Goal: Communication & Community: Answer question/provide support

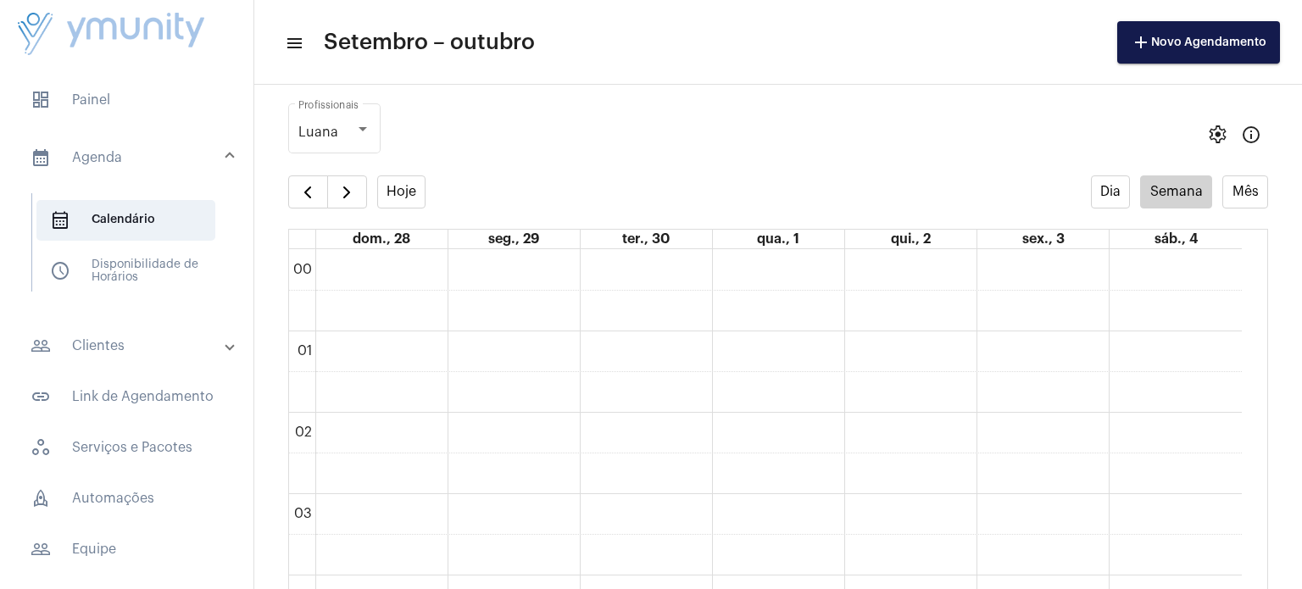
scroll to position [488, 0]
click at [305, 185] on span "button" at bounding box center [307, 192] width 20 height 20
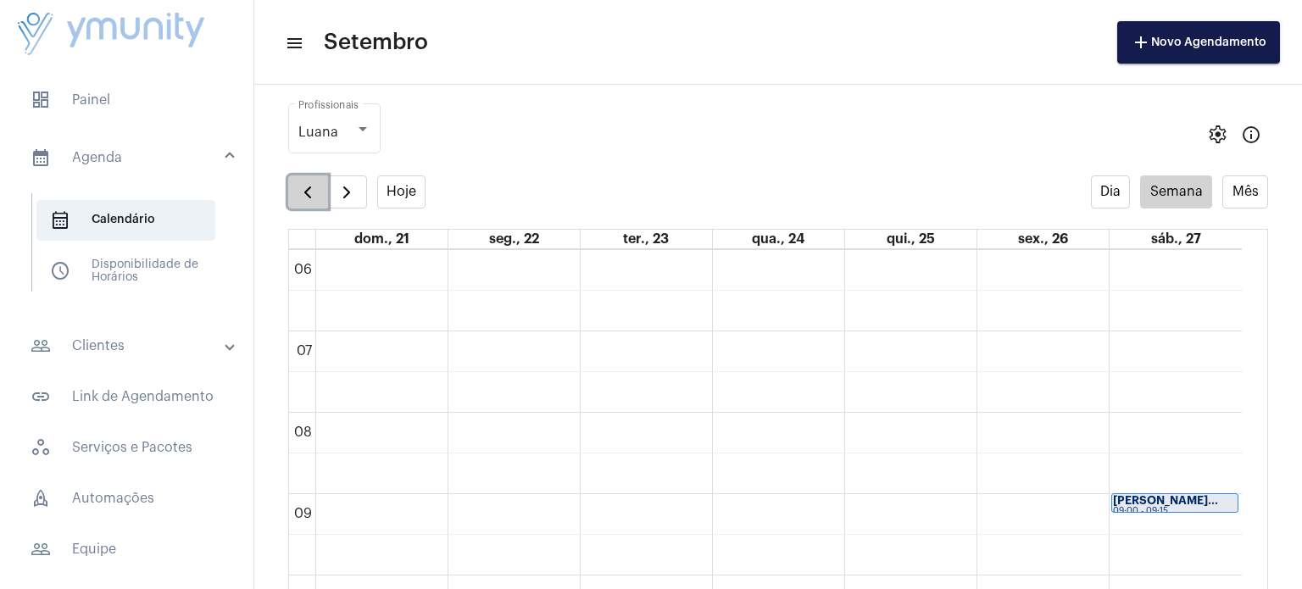
click at [305, 185] on span "button" at bounding box center [307, 192] width 20 height 20
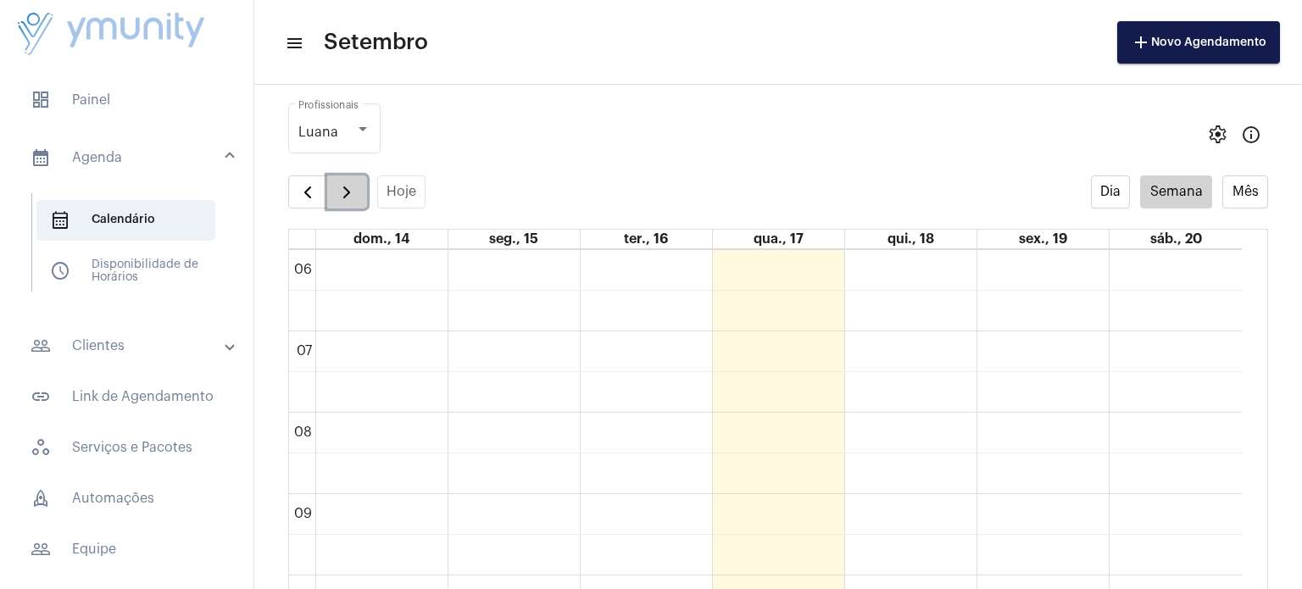
click at [339, 186] on span "button" at bounding box center [346, 192] width 20 height 20
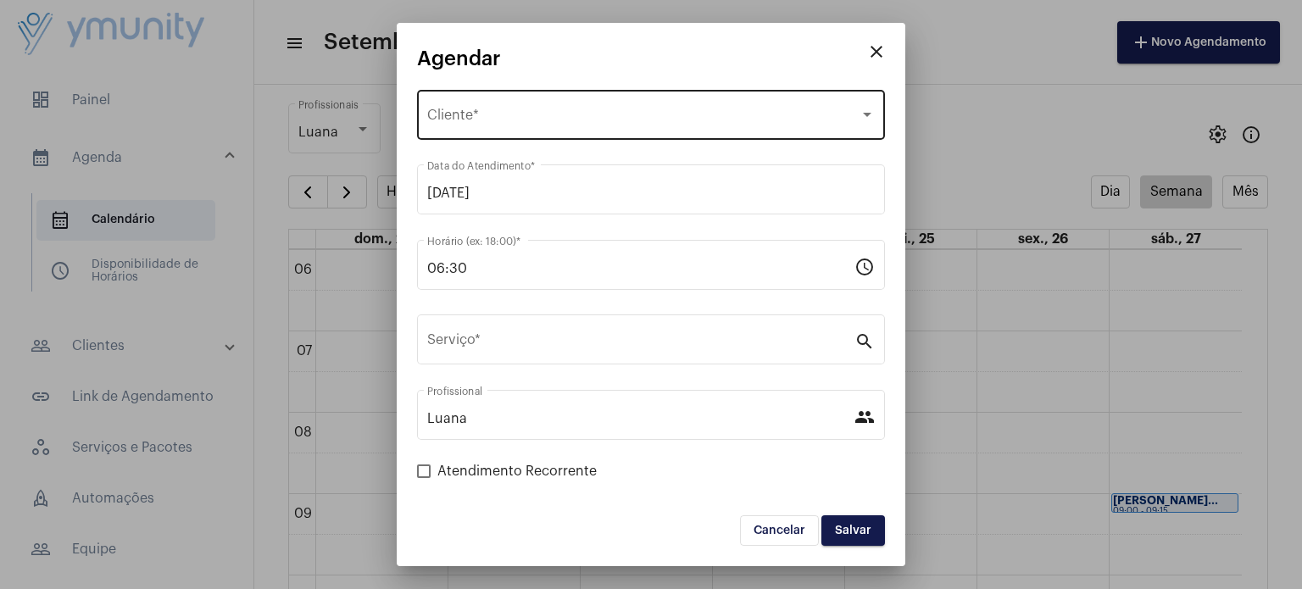
click at [561, 107] on div "Selecione o Cliente Cliente *" at bounding box center [650, 112] width 447 height 53
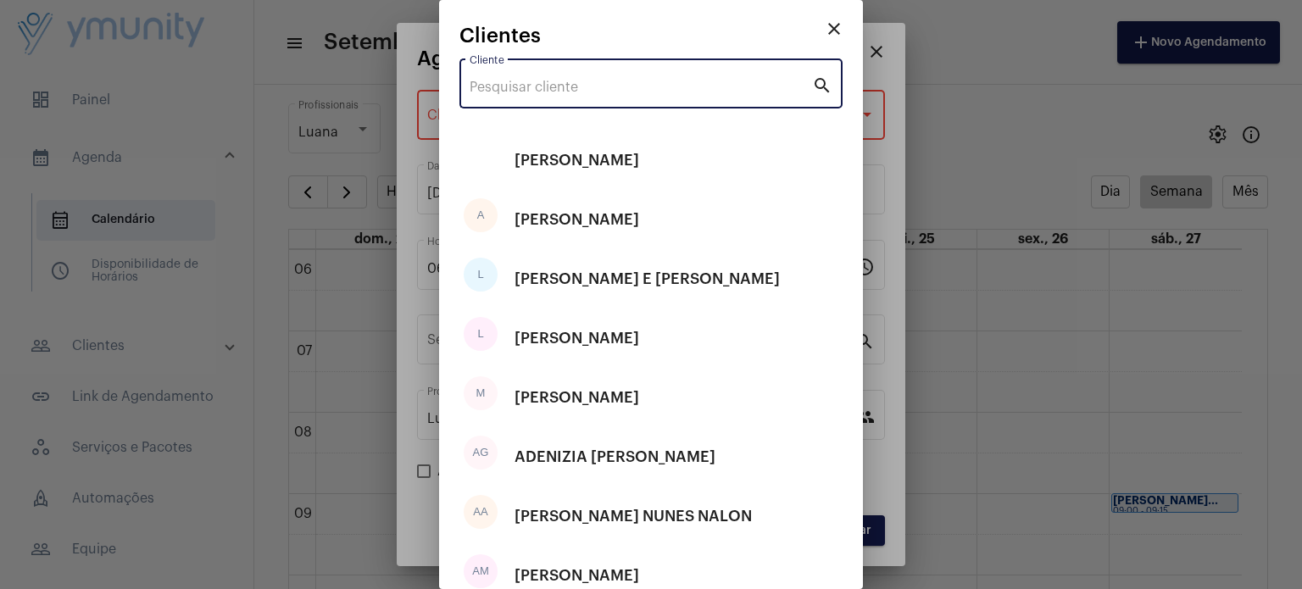
click at [568, 84] on input "Cliente" at bounding box center [640, 87] width 342 height 15
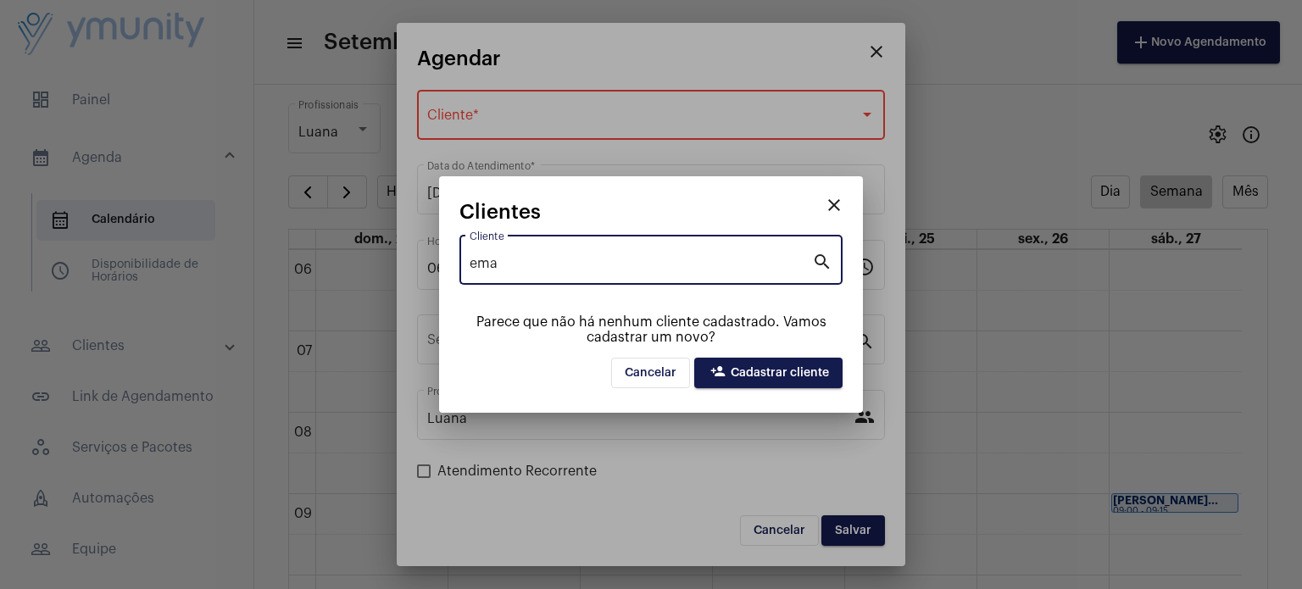
type input "ema"
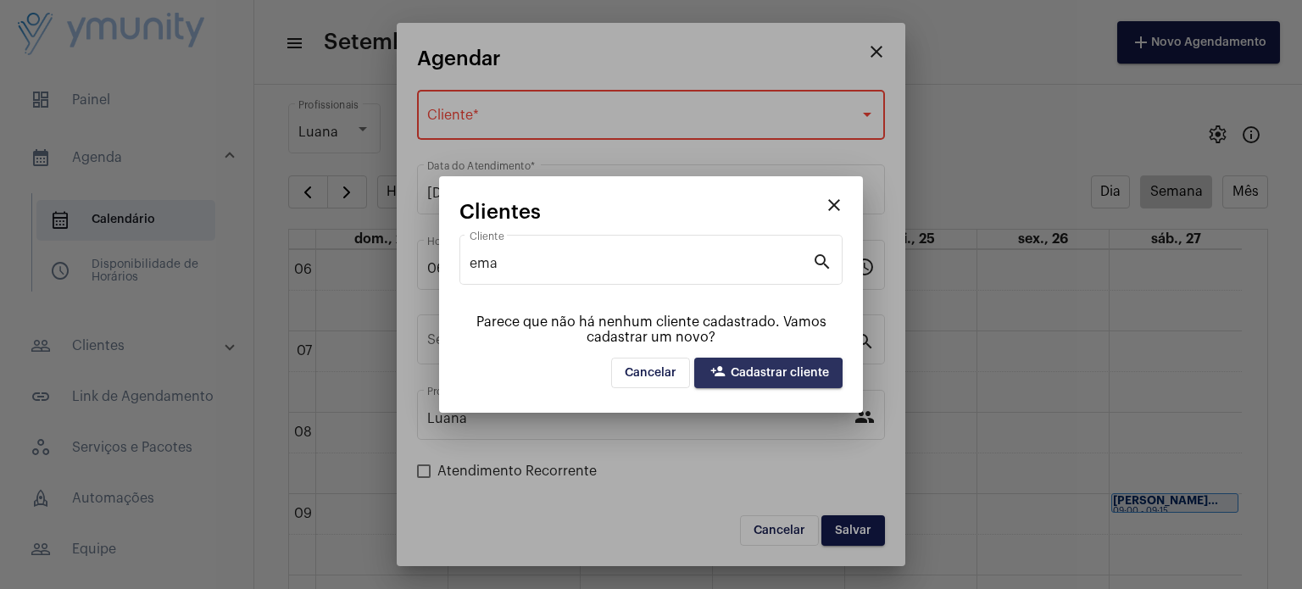
click at [755, 378] on span "person_add Cadastrar cliente" at bounding box center [768, 373] width 121 height 12
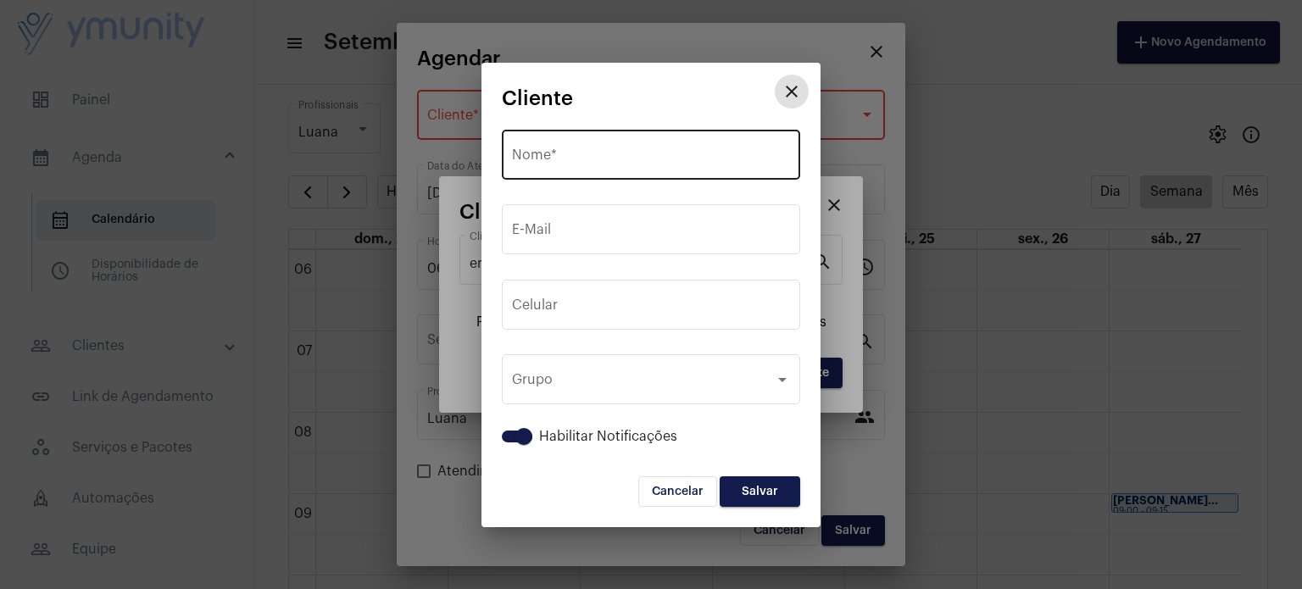
click at [576, 162] on input "Nome *" at bounding box center [651, 158] width 278 height 15
paste input "[PERSON_NAME]"
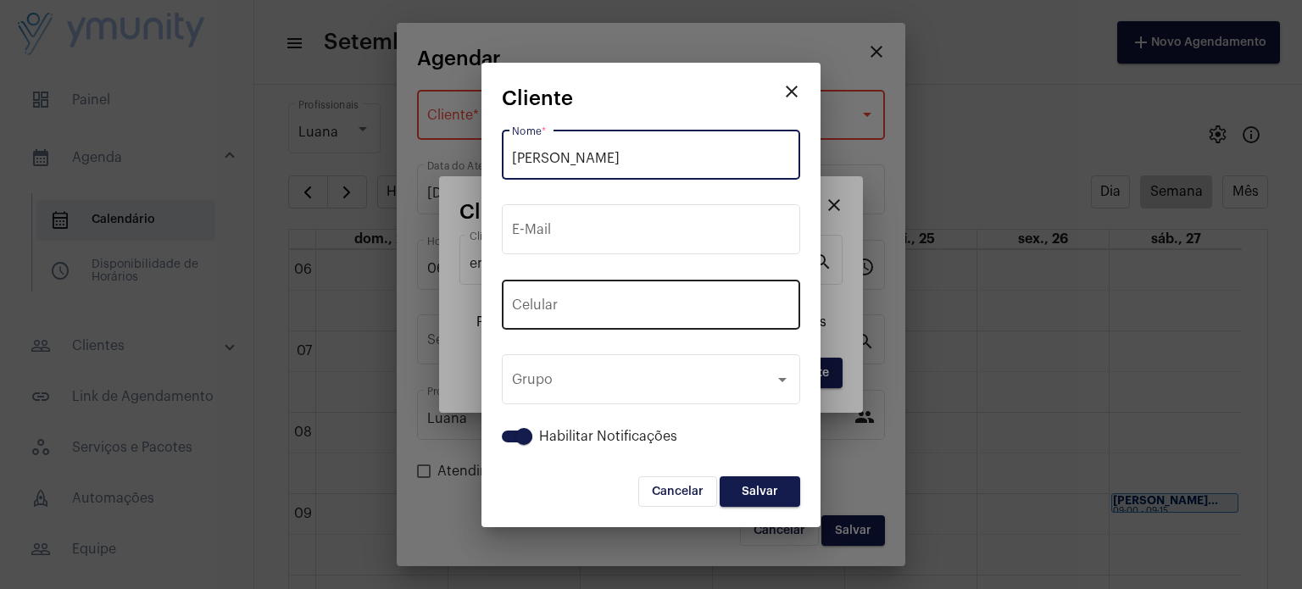
type input "[PERSON_NAME]"
click at [732, 301] on input "tel" at bounding box center [651, 308] width 278 height 15
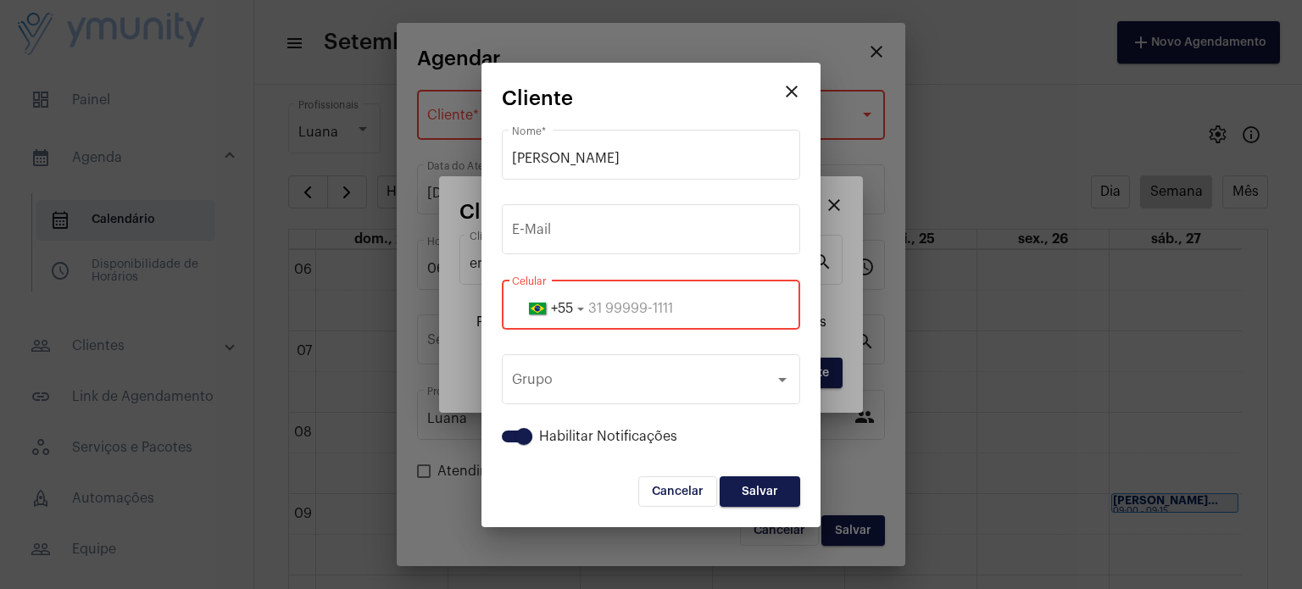
click at [668, 303] on input "tel" at bounding box center [651, 308] width 278 height 15
paste input "33984211422"
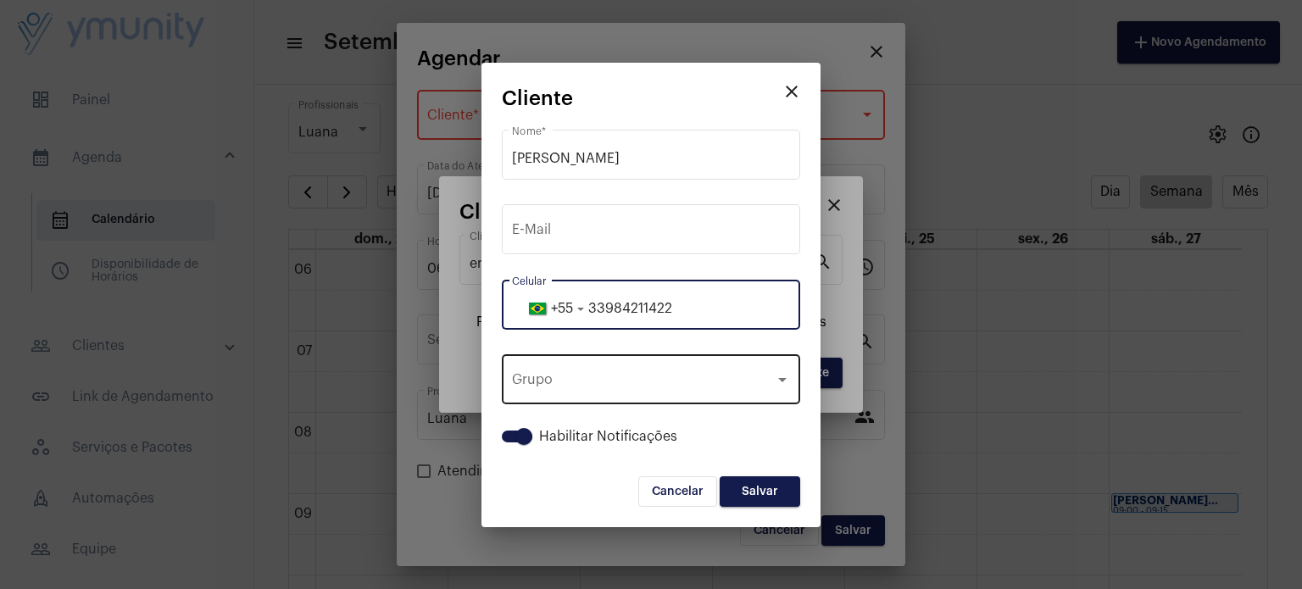
type input "33984211422"
click at [709, 394] on div "Grupo Grupo" at bounding box center [651, 377] width 278 height 53
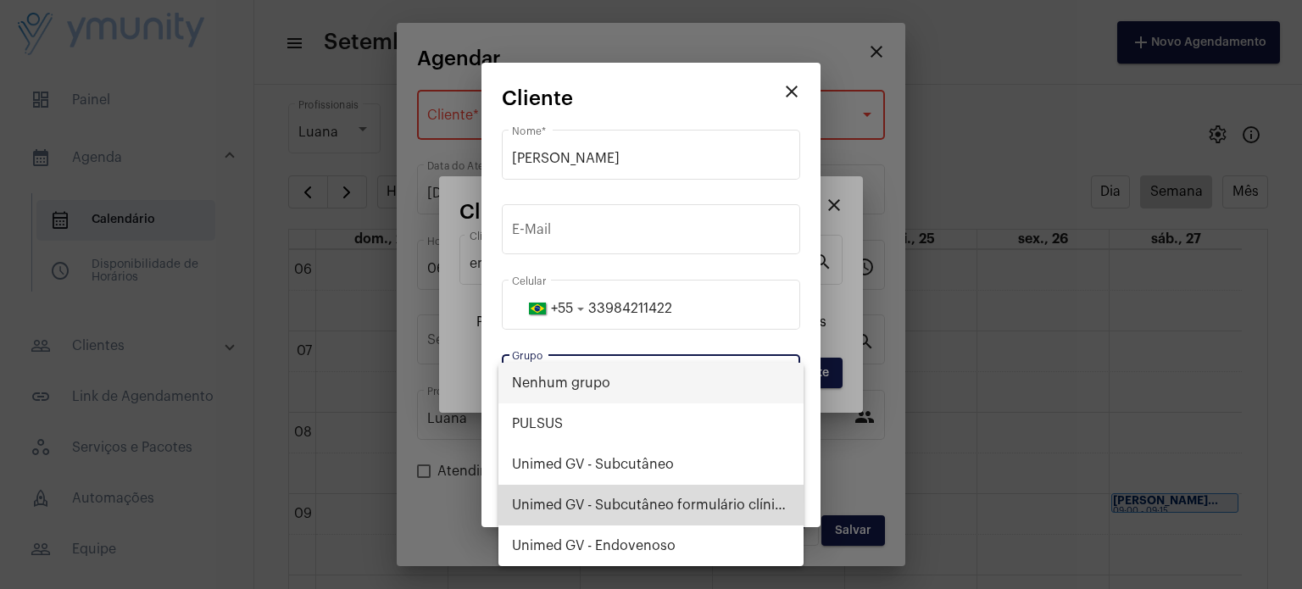
click at [698, 504] on span "Unimed GV - Subcutâneo formulário clínico" at bounding box center [651, 505] width 278 height 41
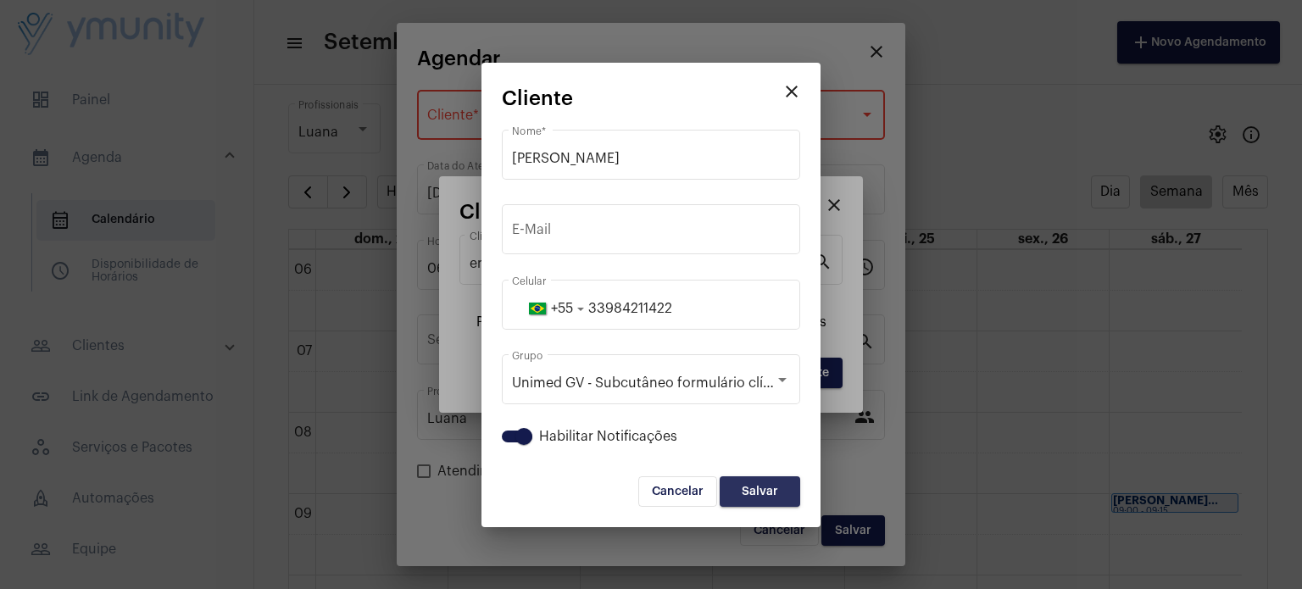
click at [766, 484] on button "Salvar" at bounding box center [759, 491] width 80 height 31
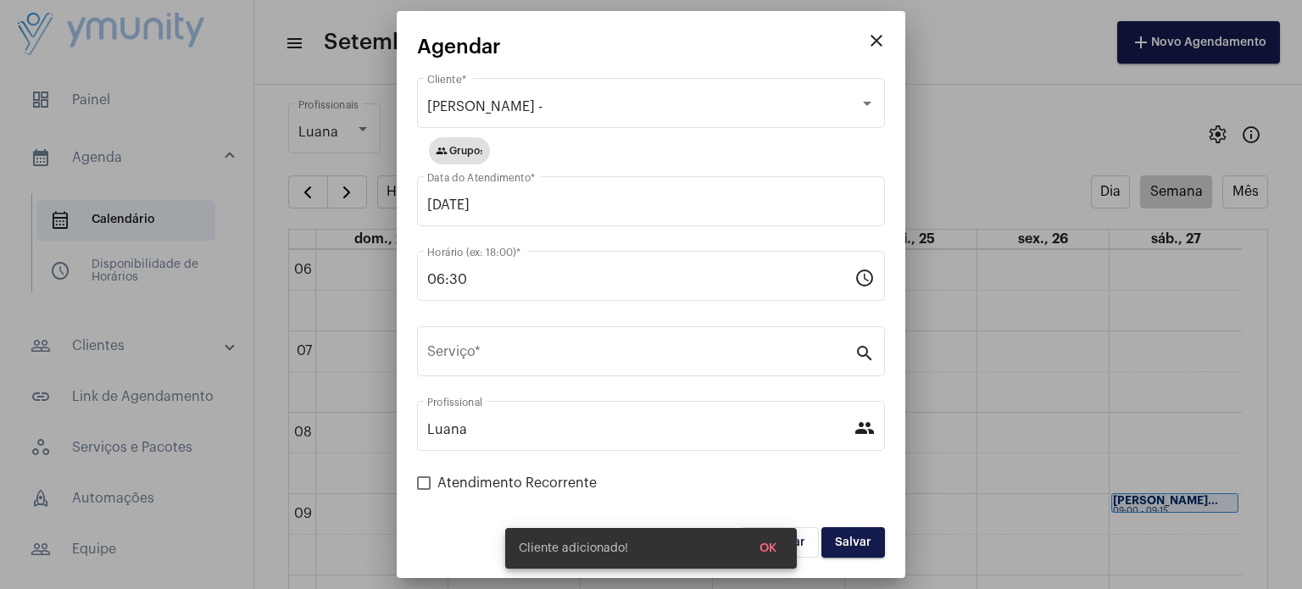
drag, startPoint x: 571, startPoint y: 264, endPoint x: 404, endPoint y: 286, distance: 168.3
click at [404, 286] on mat-dialog-container "close Agendar [PERSON_NAME] - Cliente * group Grupo: [DATE] Data do Atendimento…" at bounding box center [651, 294] width 508 height 567
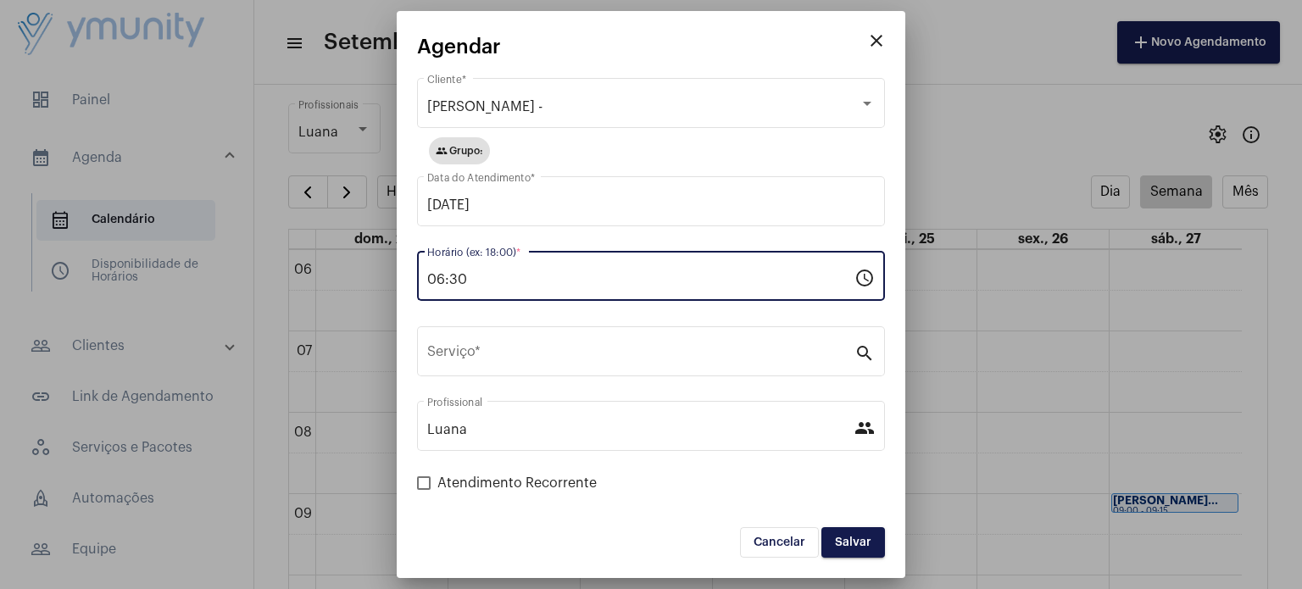
drag, startPoint x: 502, startPoint y: 283, endPoint x: 351, endPoint y: 284, distance: 150.8
click at [351, 284] on div "close Agendar [PERSON_NAME] - Cliente * group Grupo: [DATE] Data do Atendimento…" at bounding box center [651, 294] width 1302 height 589
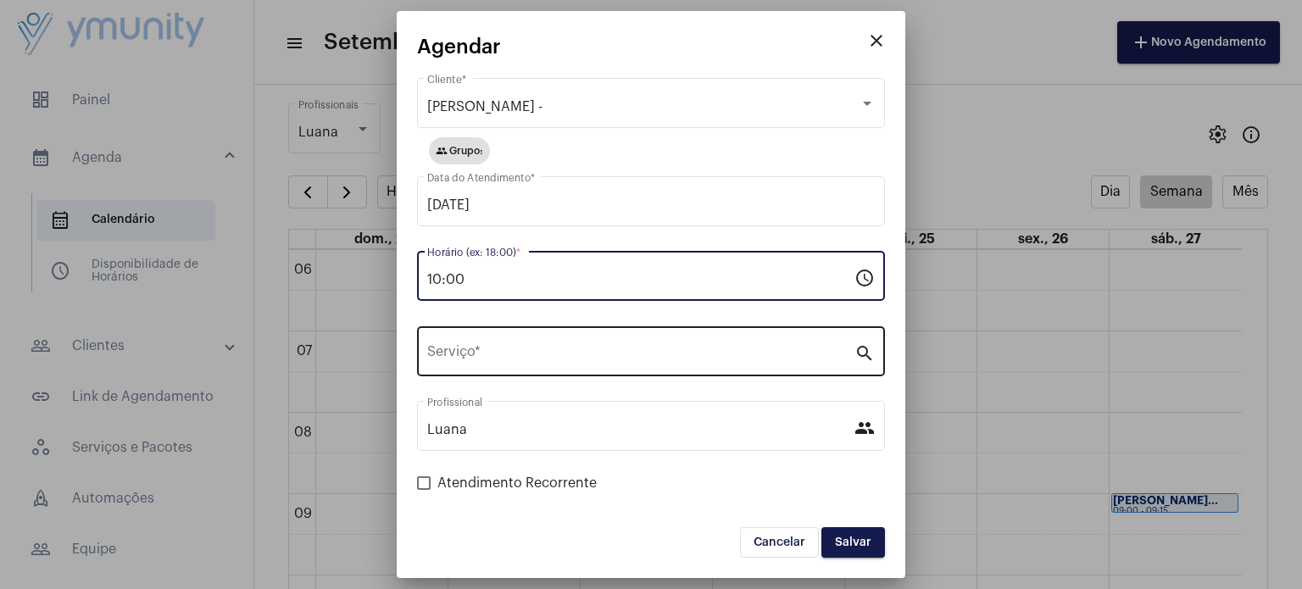
type input "10:00"
click at [711, 357] on input "Serviço *" at bounding box center [640, 354] width 427 height 15
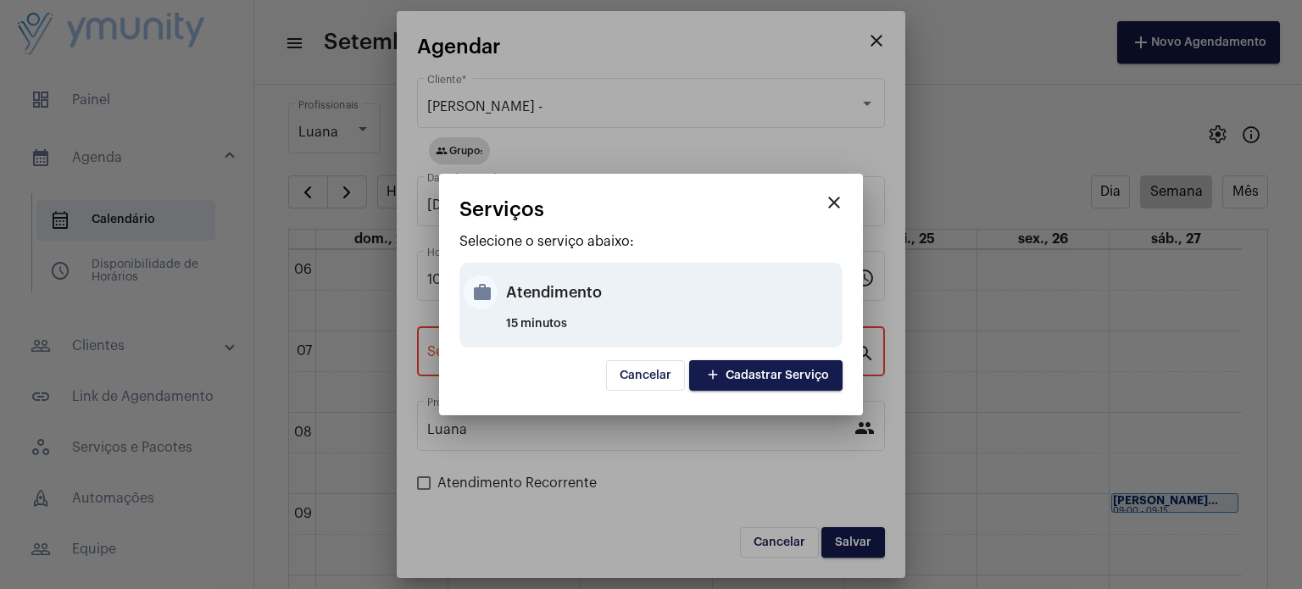
click at [598, 287] on div "Atendimento" at bounding box center [672, 292] width 332 height 51
type input "Atendimento"
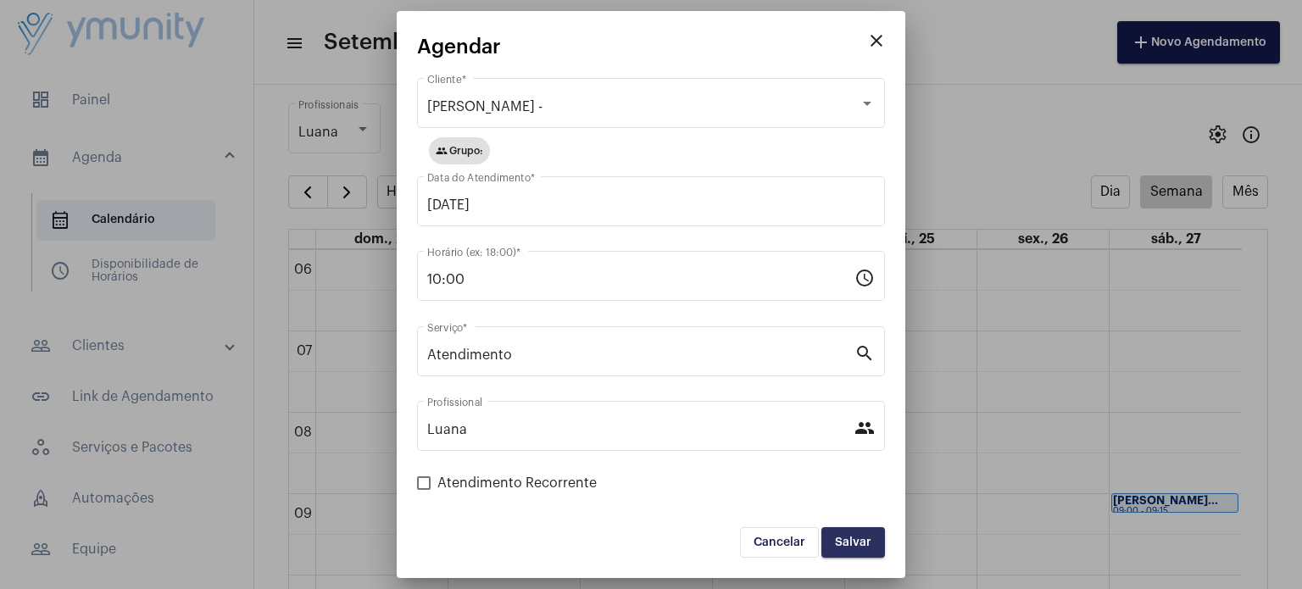
click at [860, 541] on span "Salvar" at bounding box center [853, 542] width 36 height 12
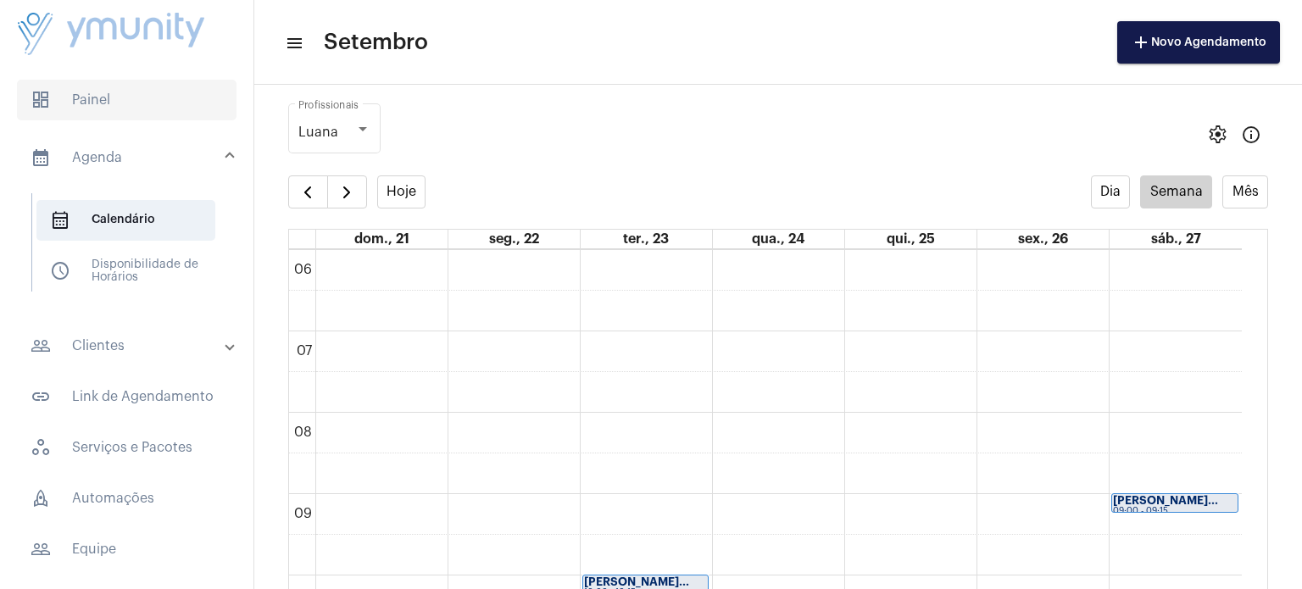
click at [111, 103] on span "dashboard Painel" at bounding box center [126, 100] width 219 height 41
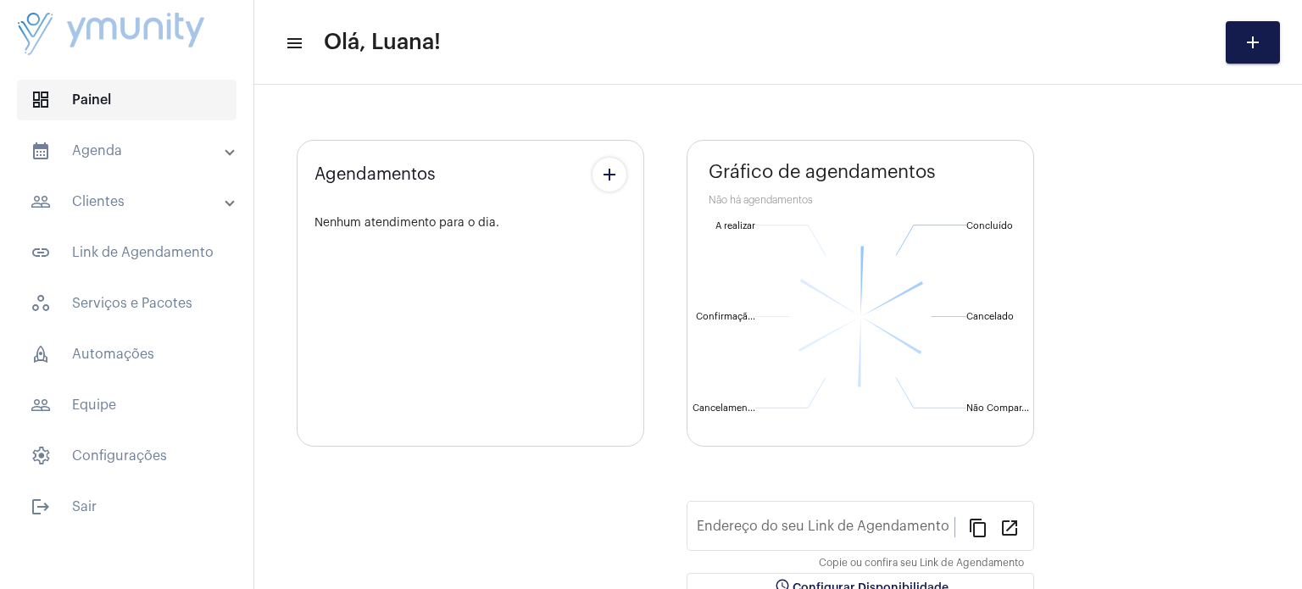
type input "[URL][DOMAIN_NAME]"
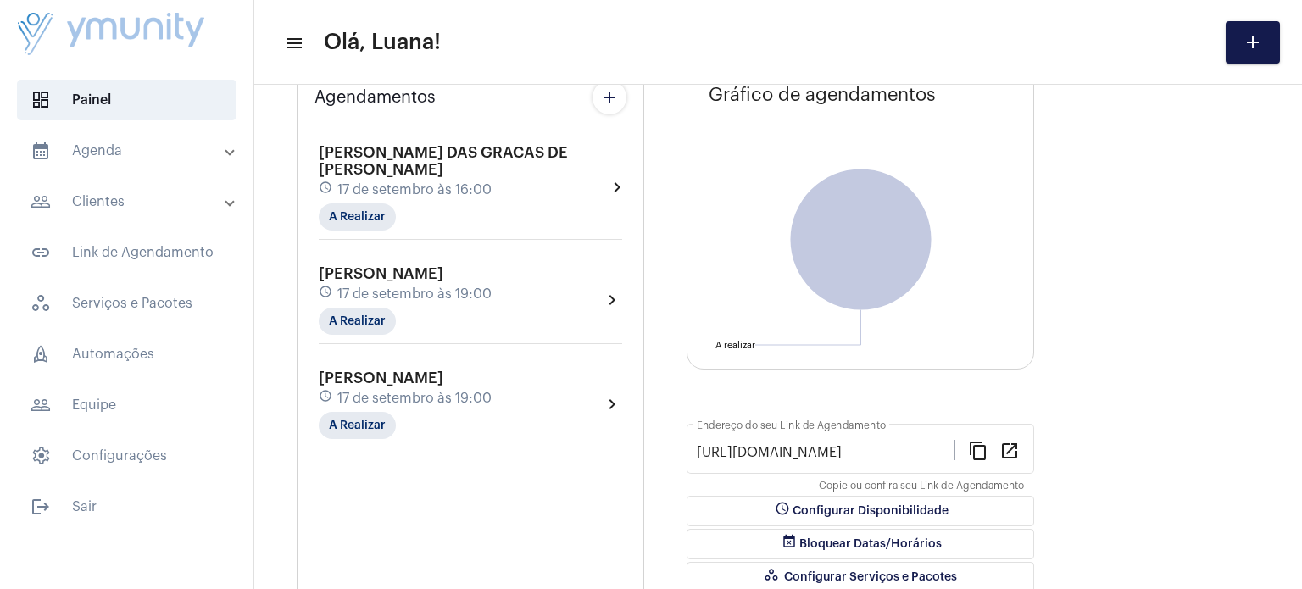
scroll to position [236, 0]
click at [83, 155] on mat-panel-title "calendar_month_outlined Agenda" at bounding box center [129, 151] width 196 height 20
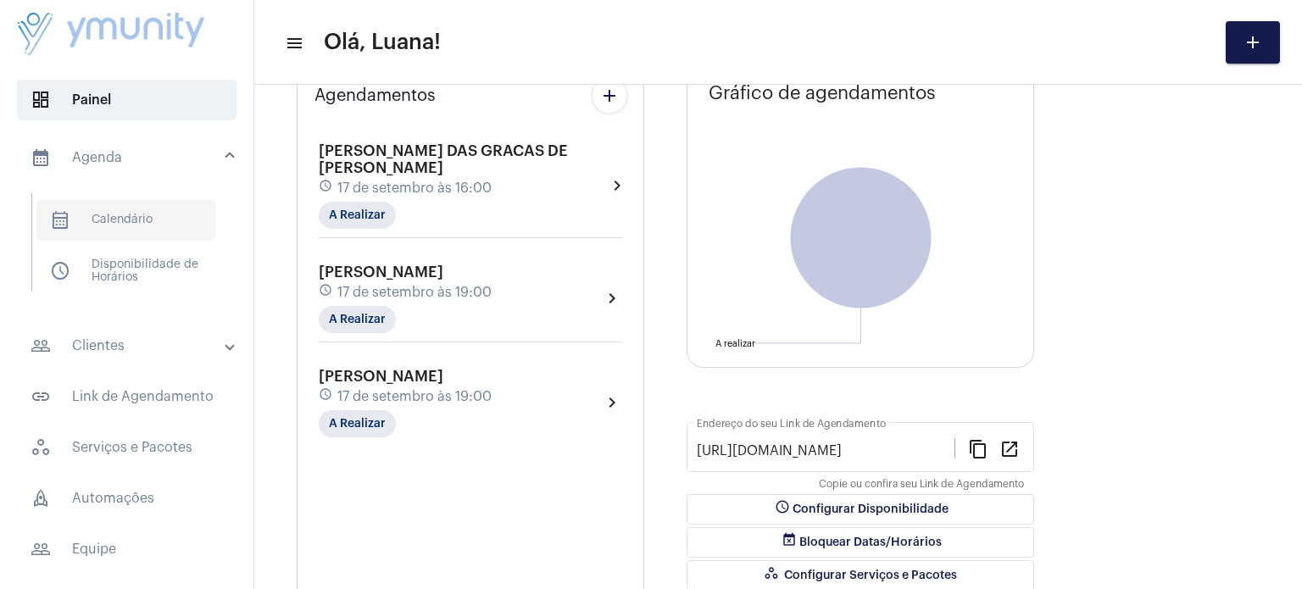
click at [125, 225] on span "calendar_month_outlined Calendário" at bounding box center [125, 220] width 179 height 41
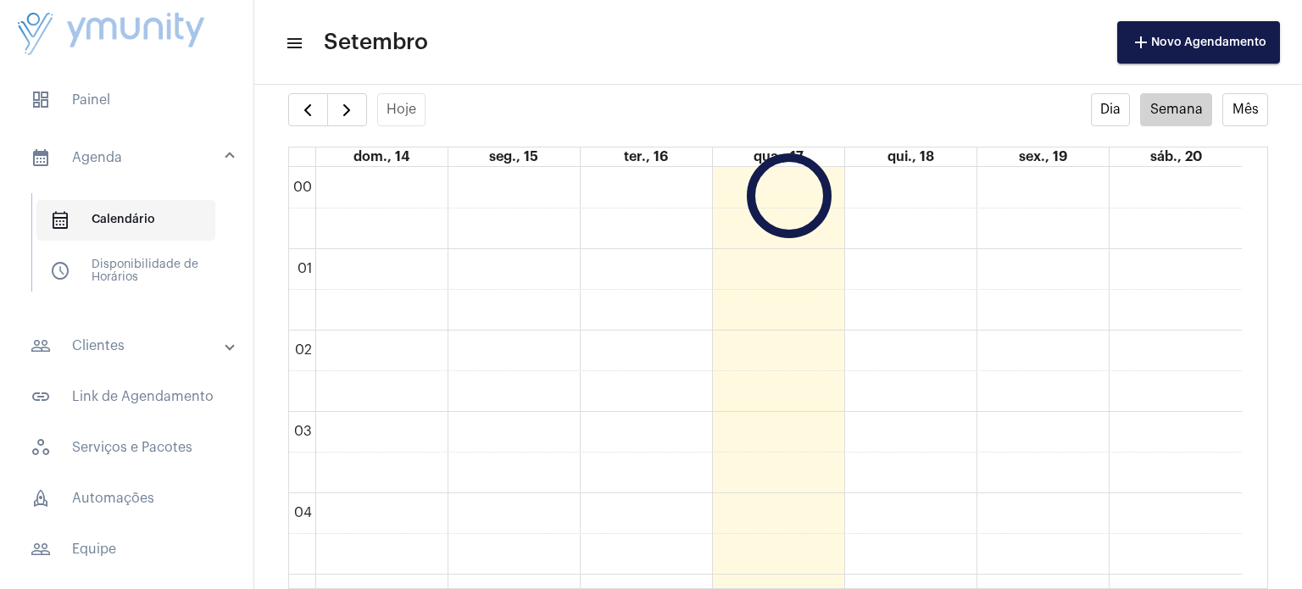
scroll to position [488, 0]
click at [344, 114] on span "button" at bounding box center [346, 111] width 20 height 20
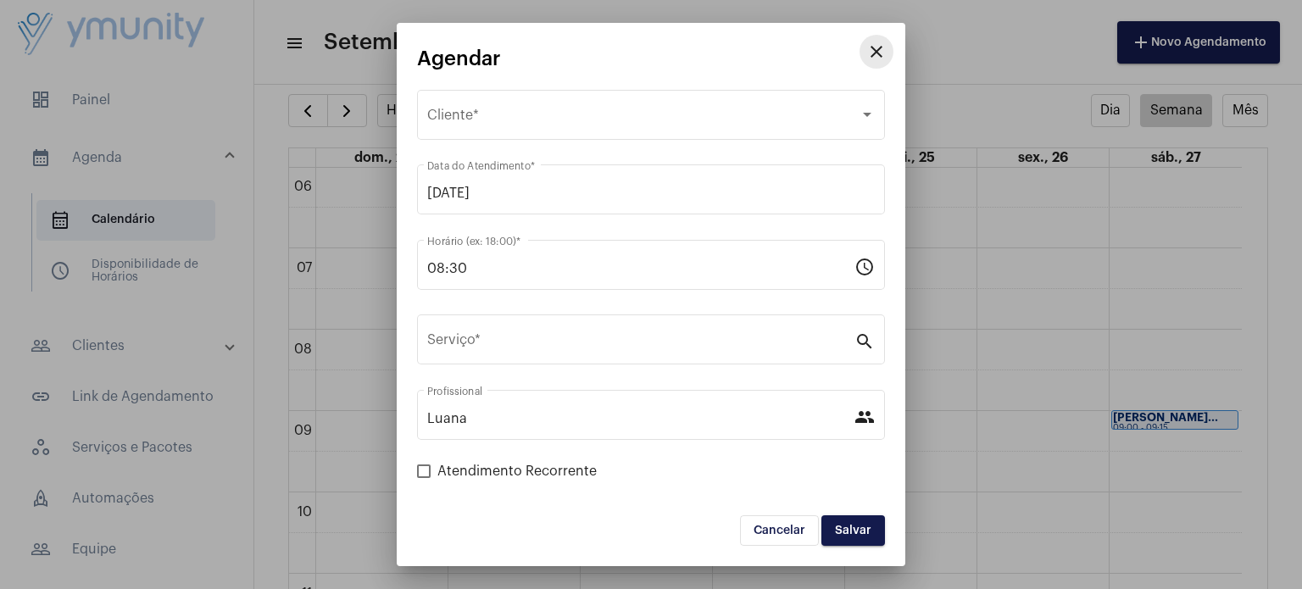
click at [876, 59] on mat-icon "close" at bounding box center [876, 52] width 20 height 20
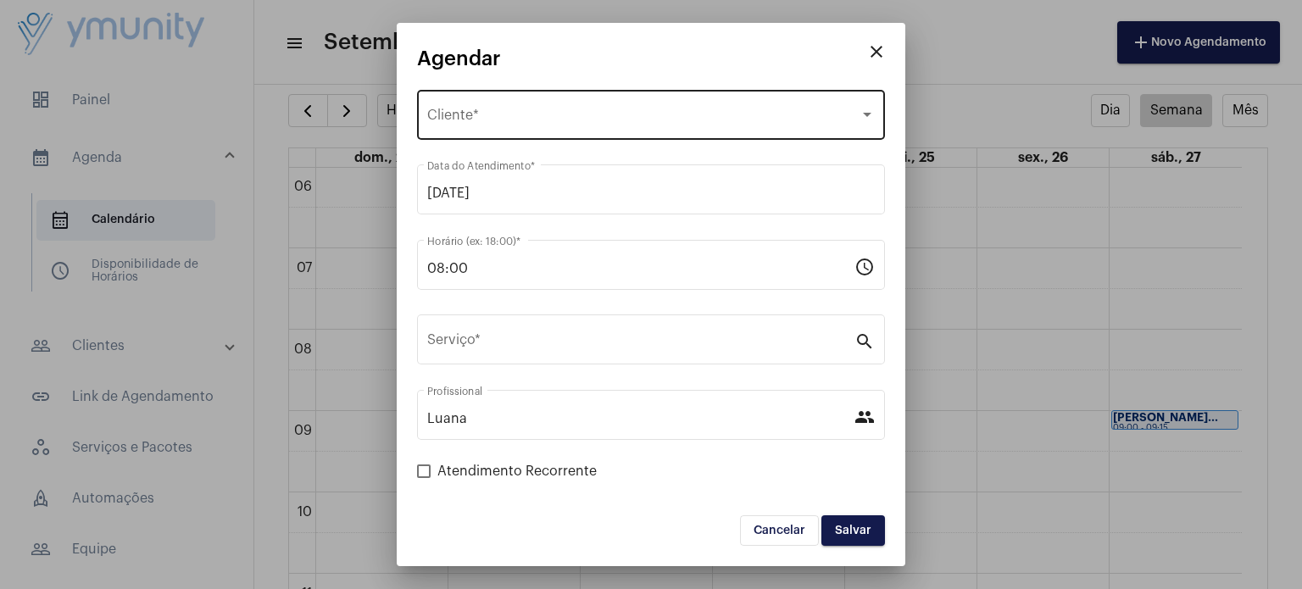
click at [517, 114] on span "Selecione o Cliente" at bounding box center [643, 118] width 432 height 15
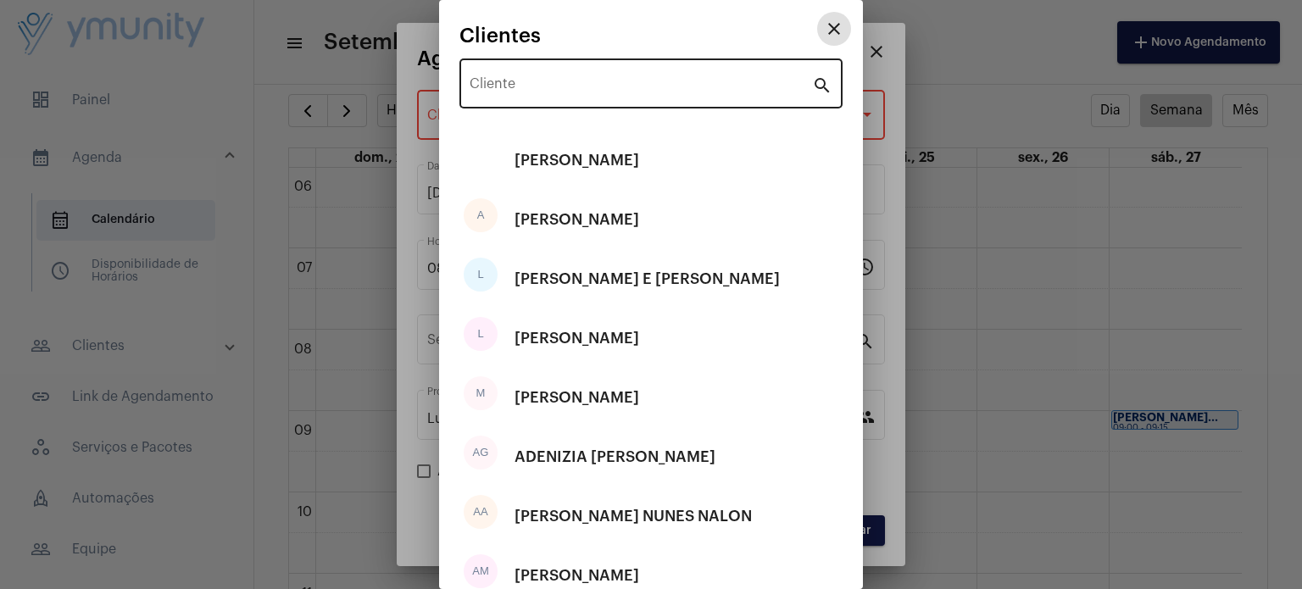
click at [535, 85] on input "Cliente" at bounding box center [640, 87] width 342 height 15
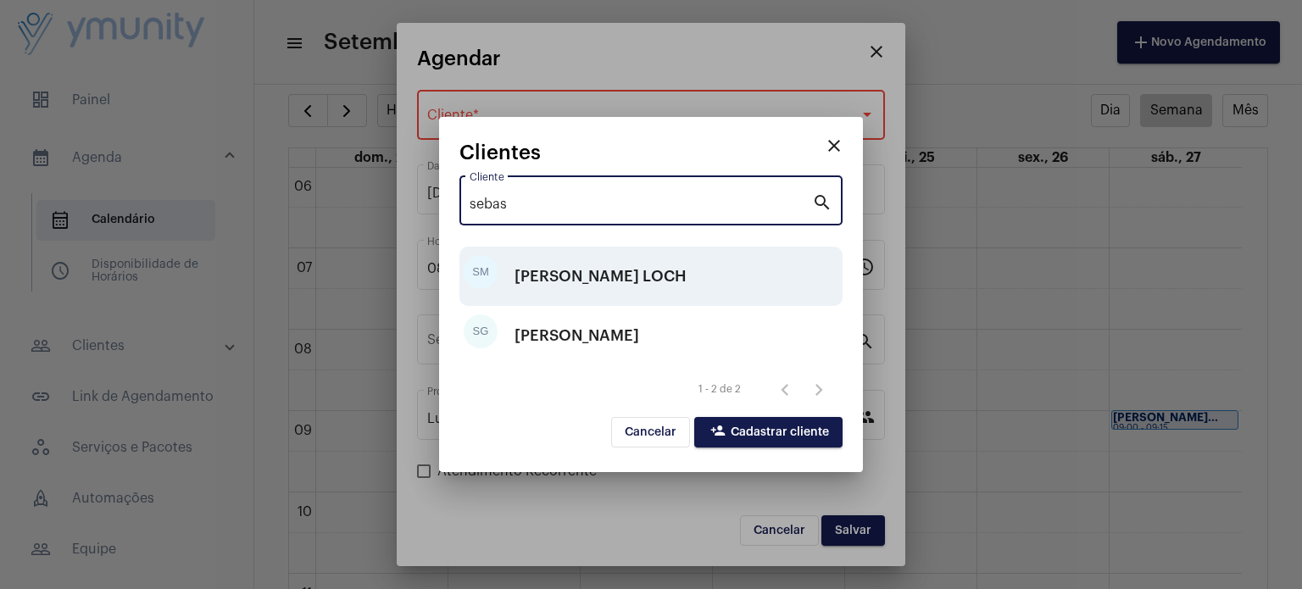
type input "sebas"
click at [647, 271] on div "[PERSON_NAME] LOCH" at bounding box center [600, 276] width 172 height 51
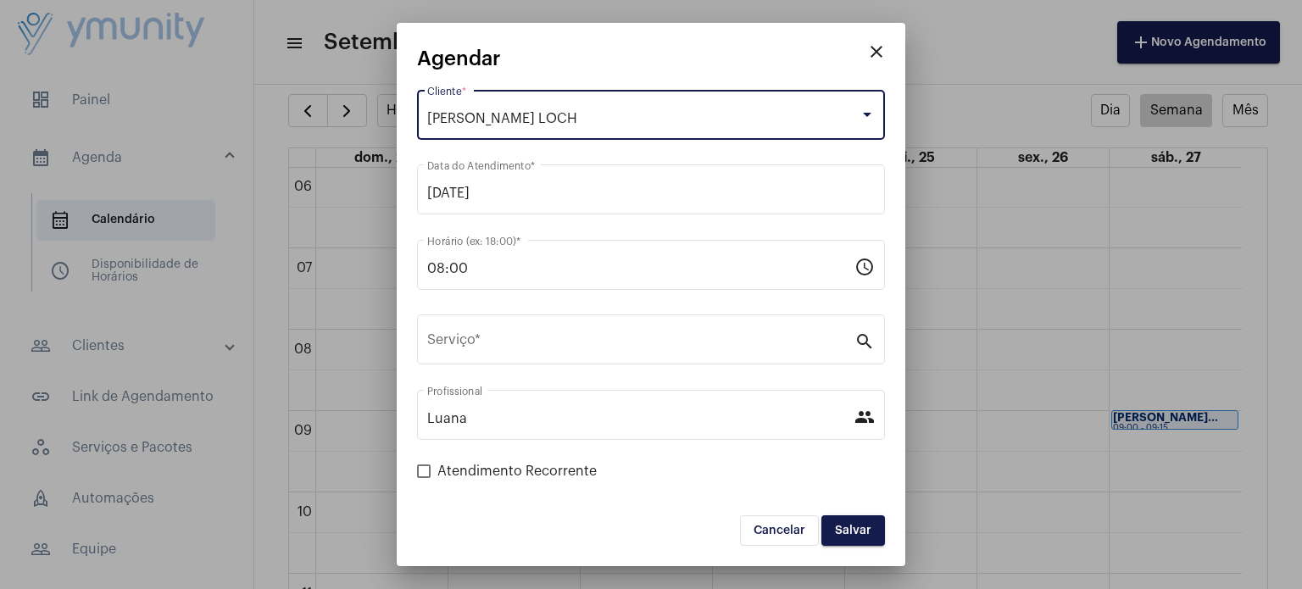
click at [686, 108] on div "[PERSON_NAME] LOCH Cliente *" at bounding box center [650, 112] width 447 height 53
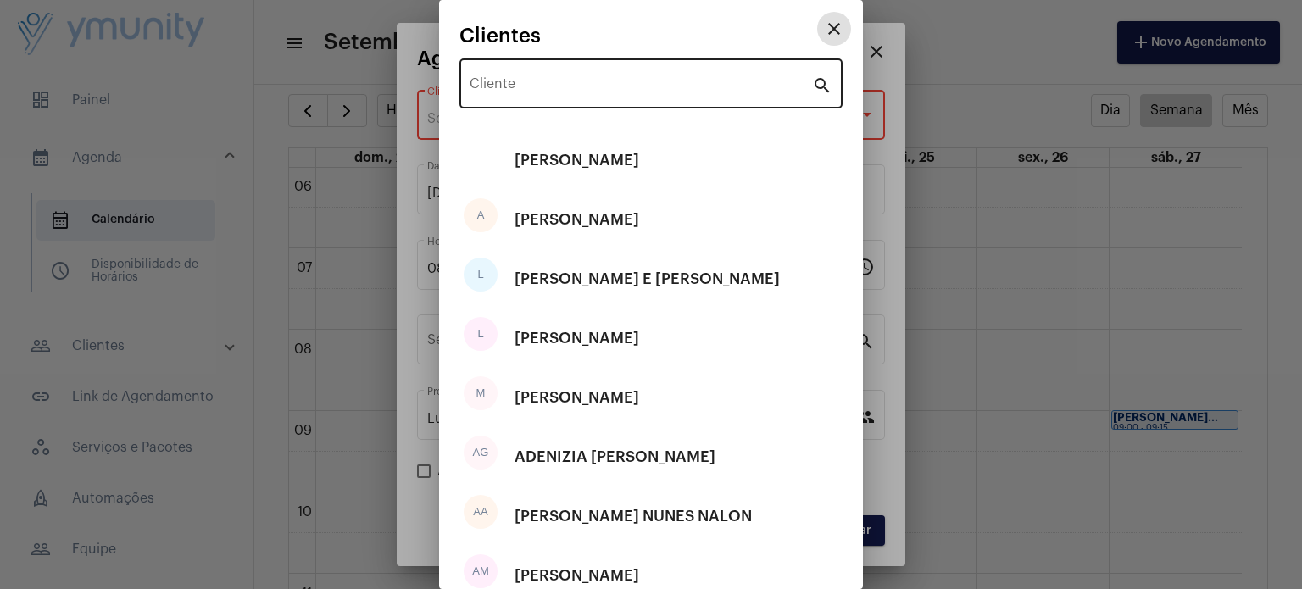
click at [686, 87] on input "Cliente" at bounding box center [640, 87] width 342 height 15
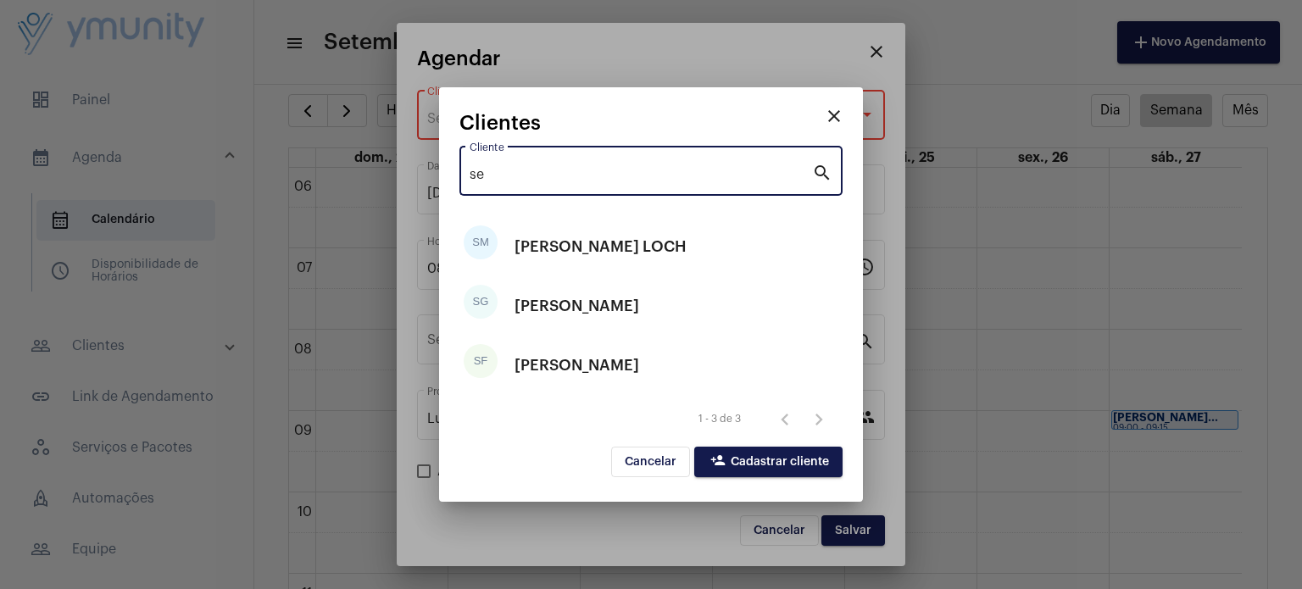
type input "se"
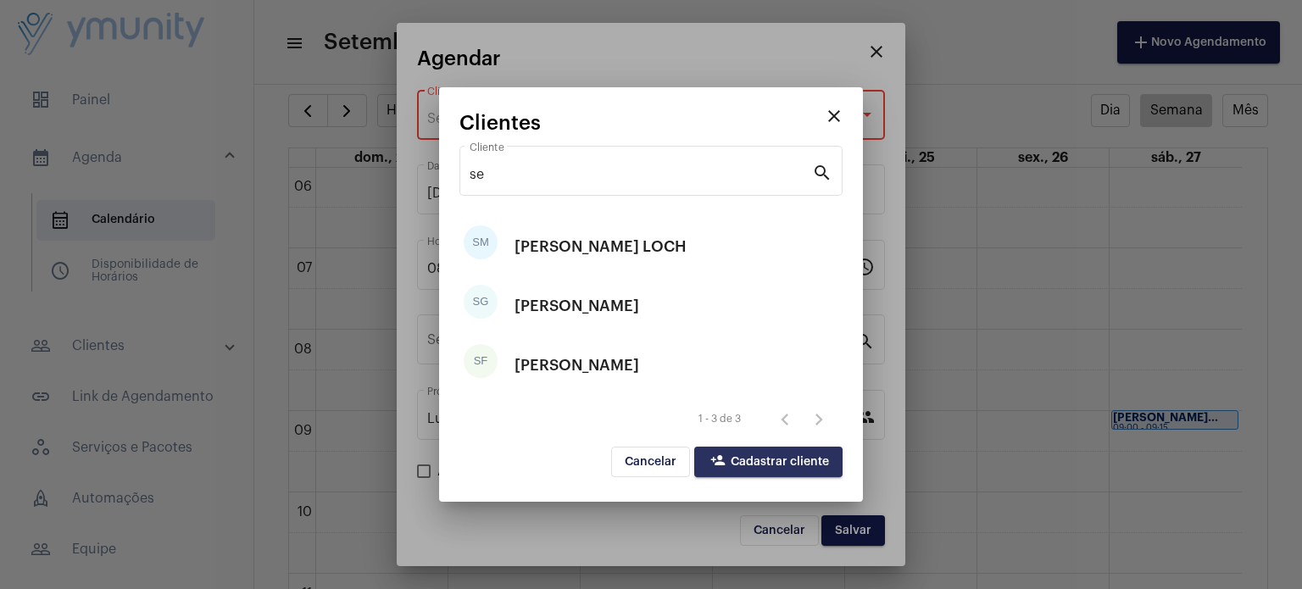
click at [780, 452] on button "person_add Cadastrar cliente" at bounding box center [768, 462] width 148 height 31
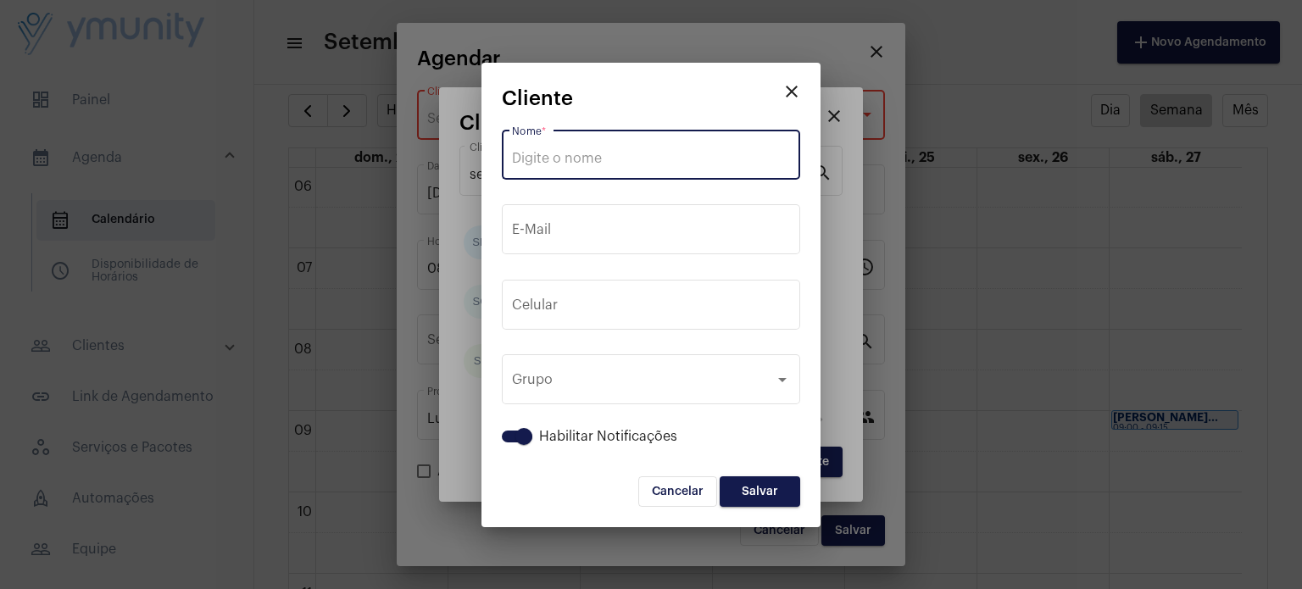
click at [602, 161] on input "Nome *" at bounding box center [651, 158] width 278 height 15
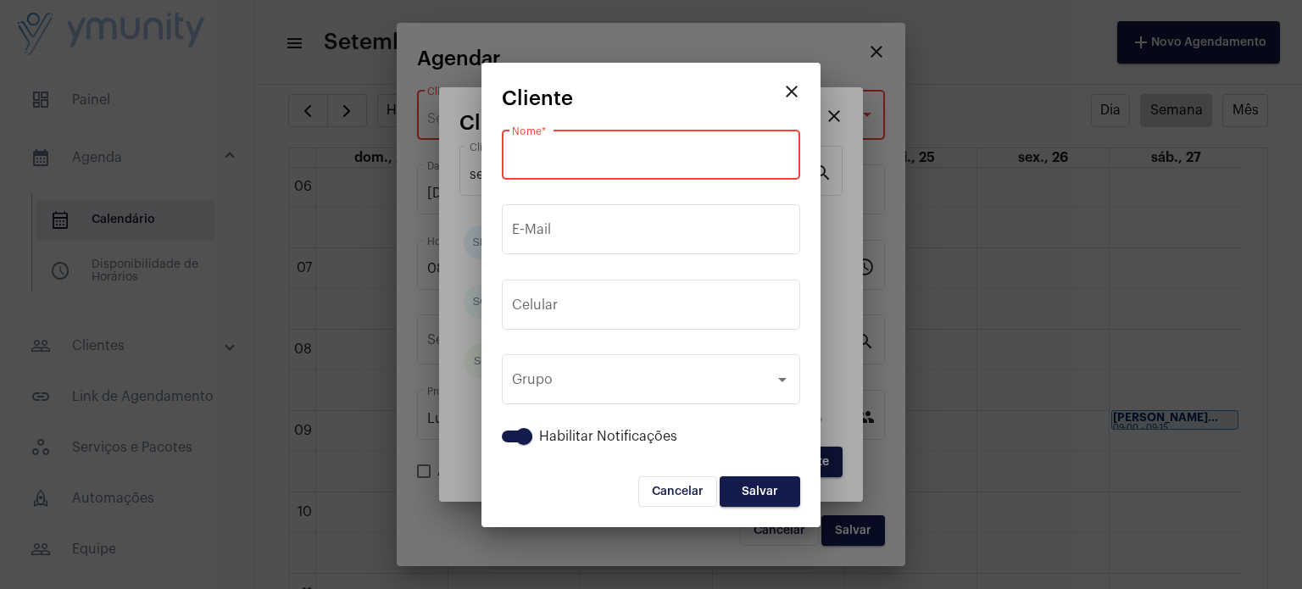
paste input "[PERSON_NAME] LOCH"
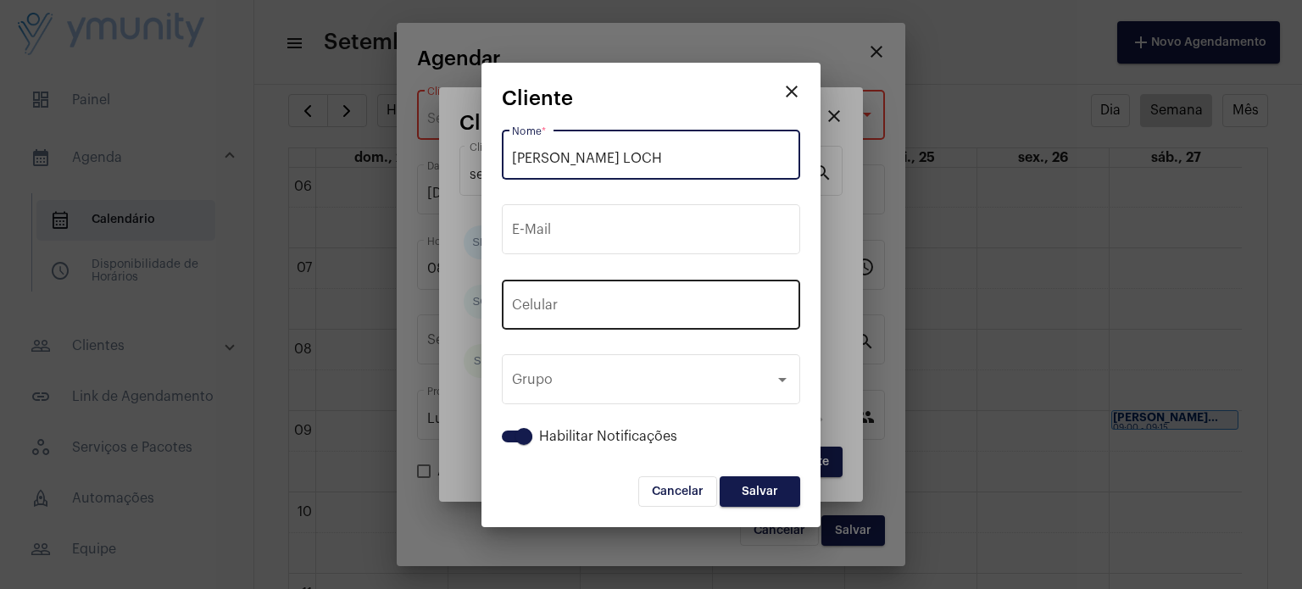
type input "[PERSON_NAME] LOCH"
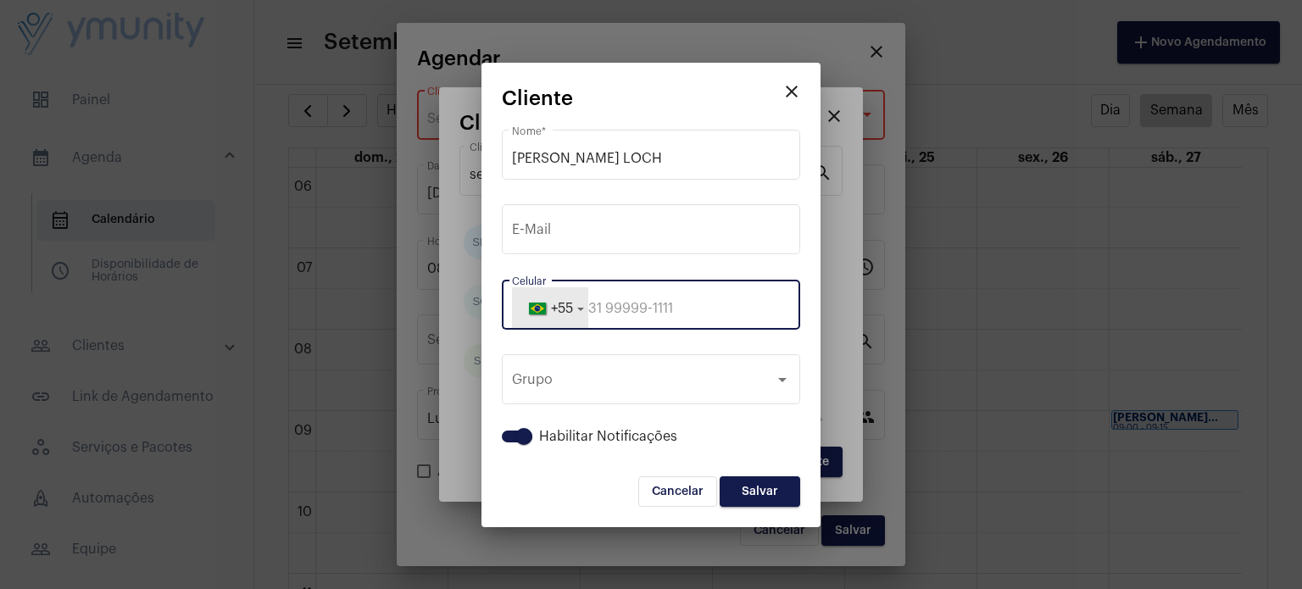
click at [584, 301] on button "+55" at bounding box center [550, 308] width 76 height 42
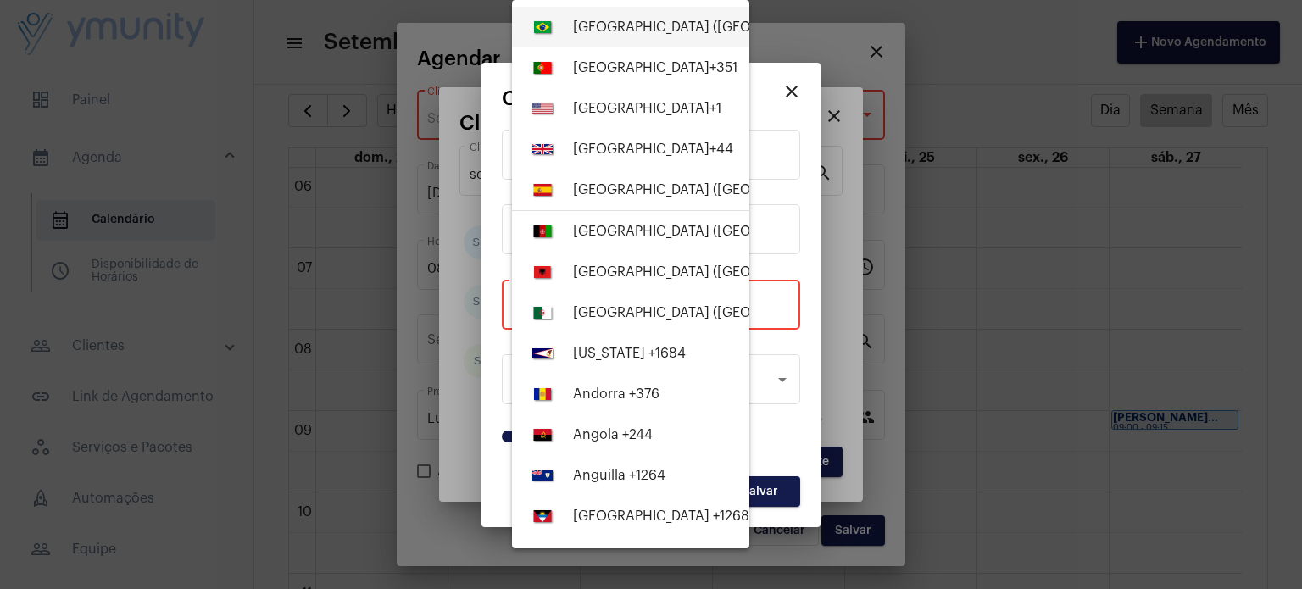
click at [619, 19] on button "[GEOGRAPHIC_DATA] ([GEOGRAPHIC_DATA]) +55" at bounding box center [630, 27] width 237 height 41
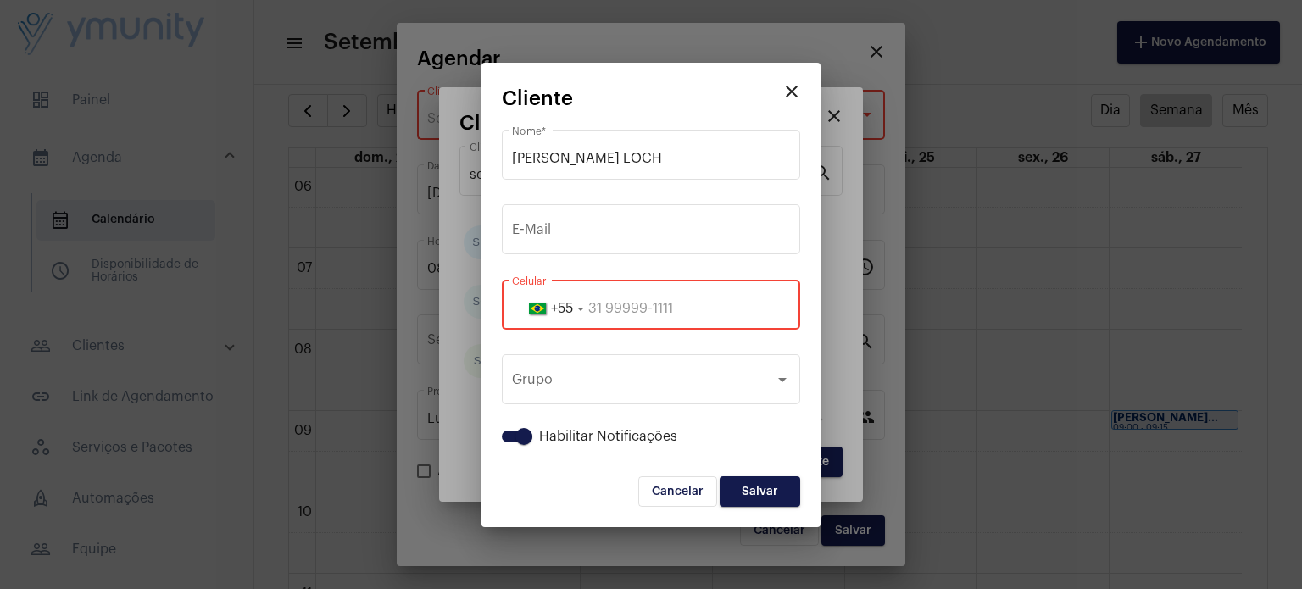
click at [726, 308] on input "tel" at bounding box center [651, 308] width 278 height 15
paste input "33998477842"
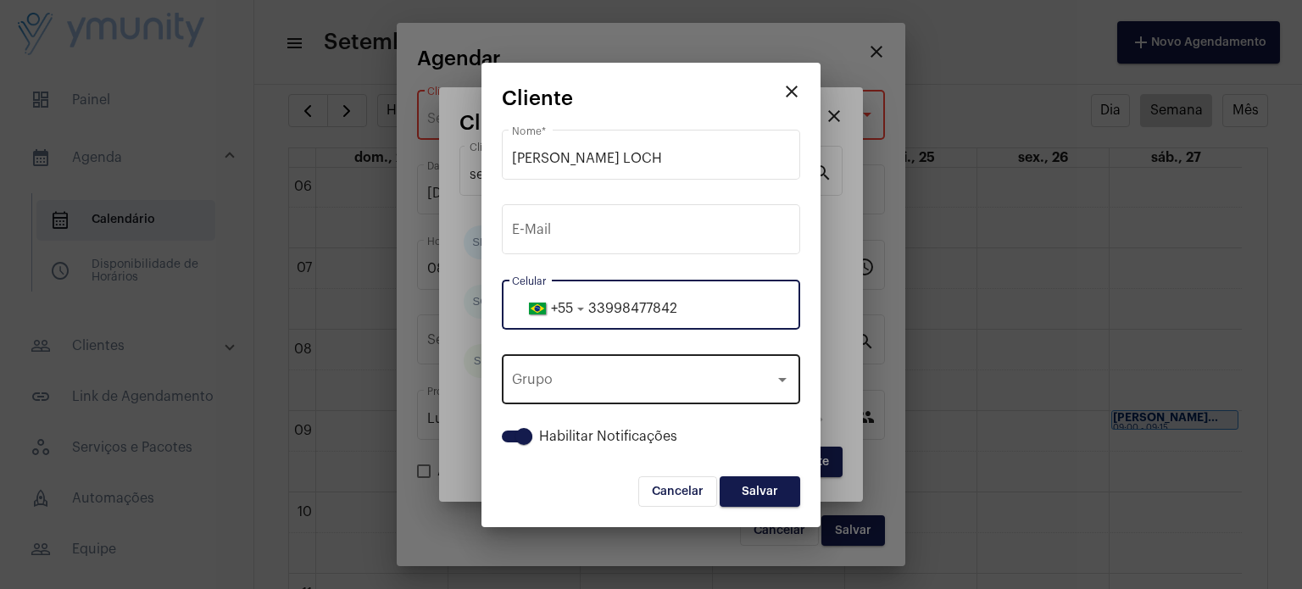
type input "33998477842"
click at [737, 378] on div "Grupo" at bounding box center [643, 382] width 263 height 15
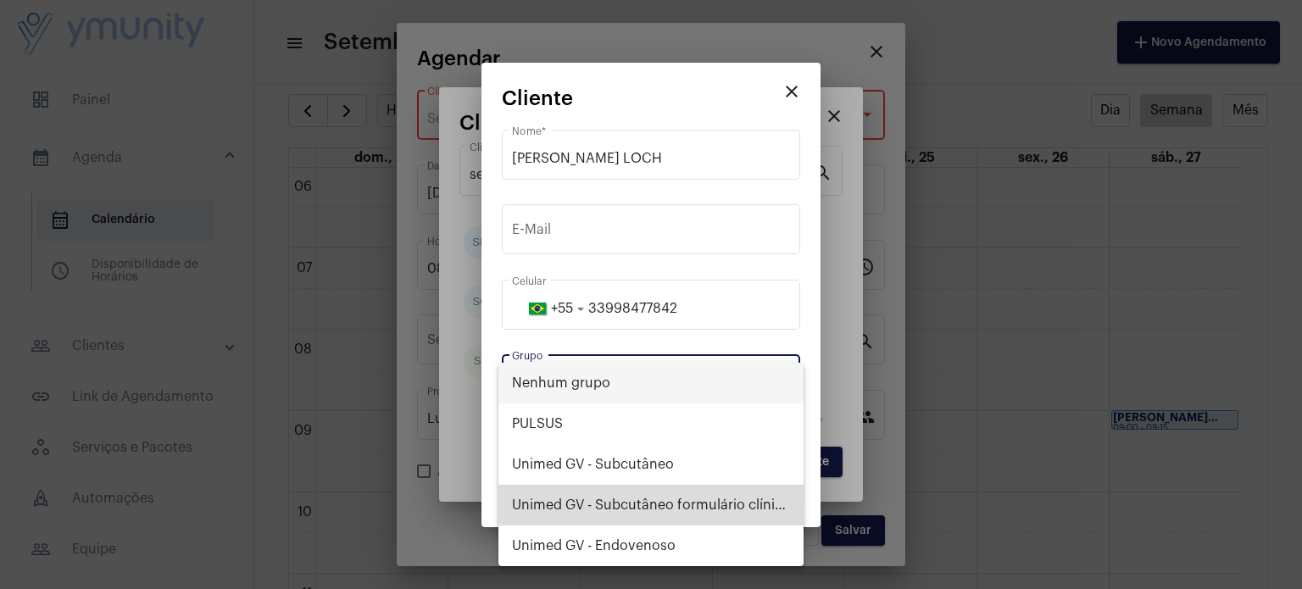
click at [688, 505] on span "Unimed GV - Subcutâneo formulário clínico" at bounding box center [651, 505] width 278 height 41
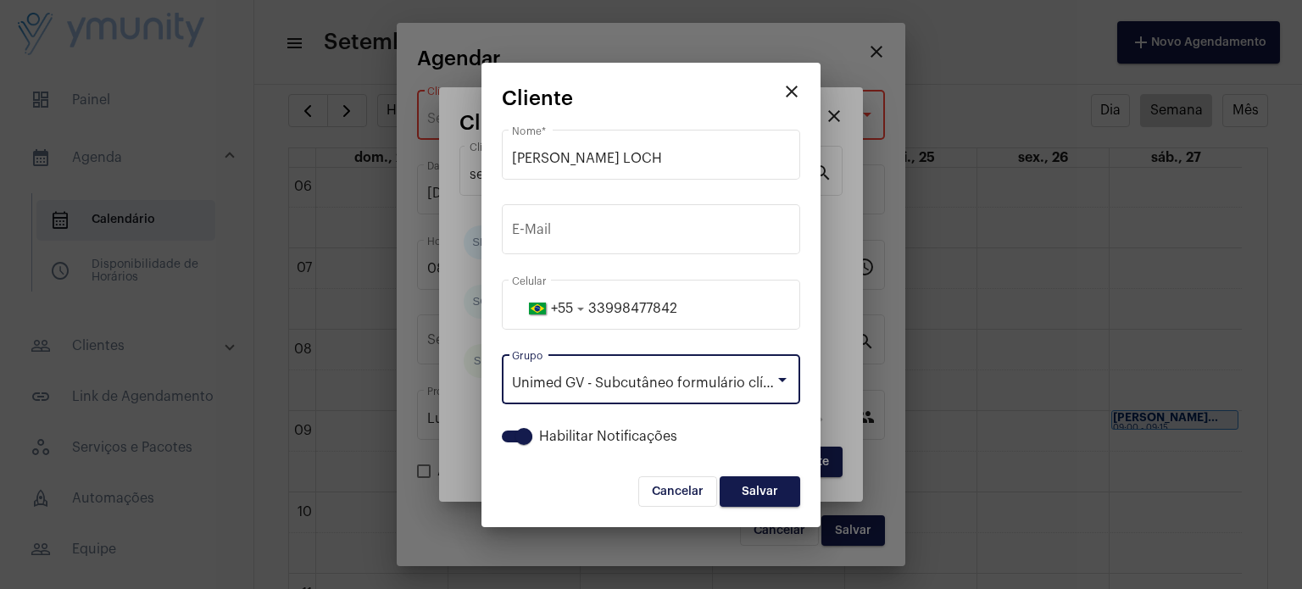
click at [775, 490] on span "Salvar" at bounding box center [759, 492] width 36 height 12
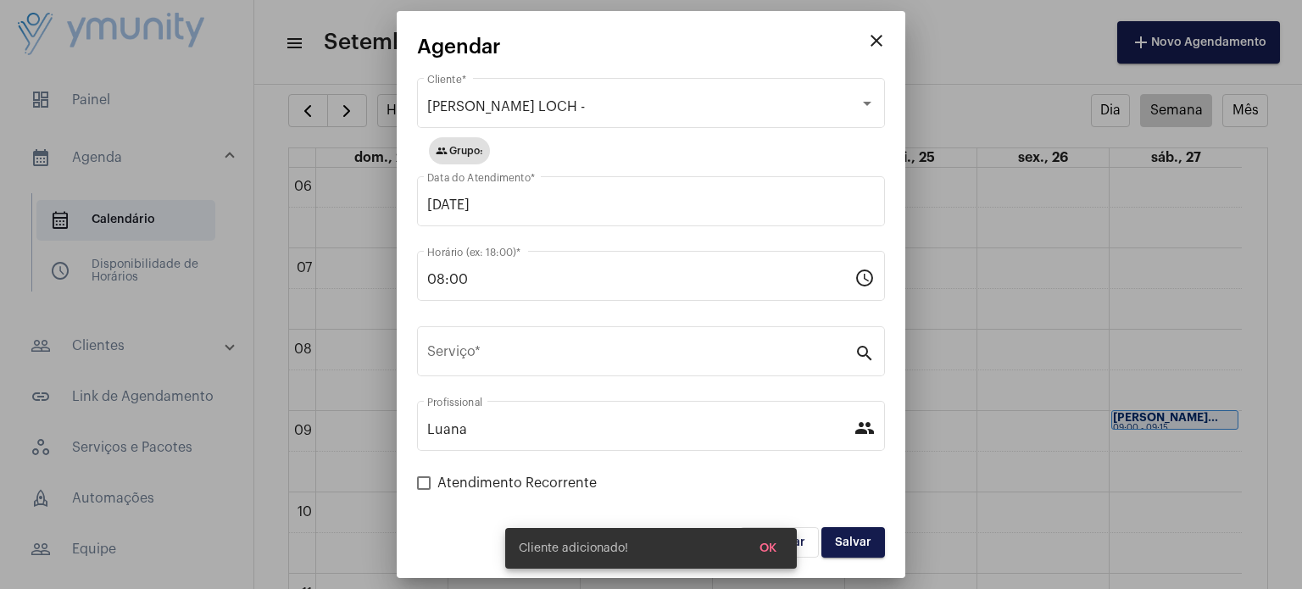
drag, startPoint x: 522, startPoint y: 267, endPoint x: 356, endPoint y: 282, distance: 166.8
click at [356, 282] on div "close Agendar [PERSON_NAME] LOCH - Cliente * group Grupo: [DATE] Data do Atendi…" at bounding box center [651, 294] width 1302 height 589
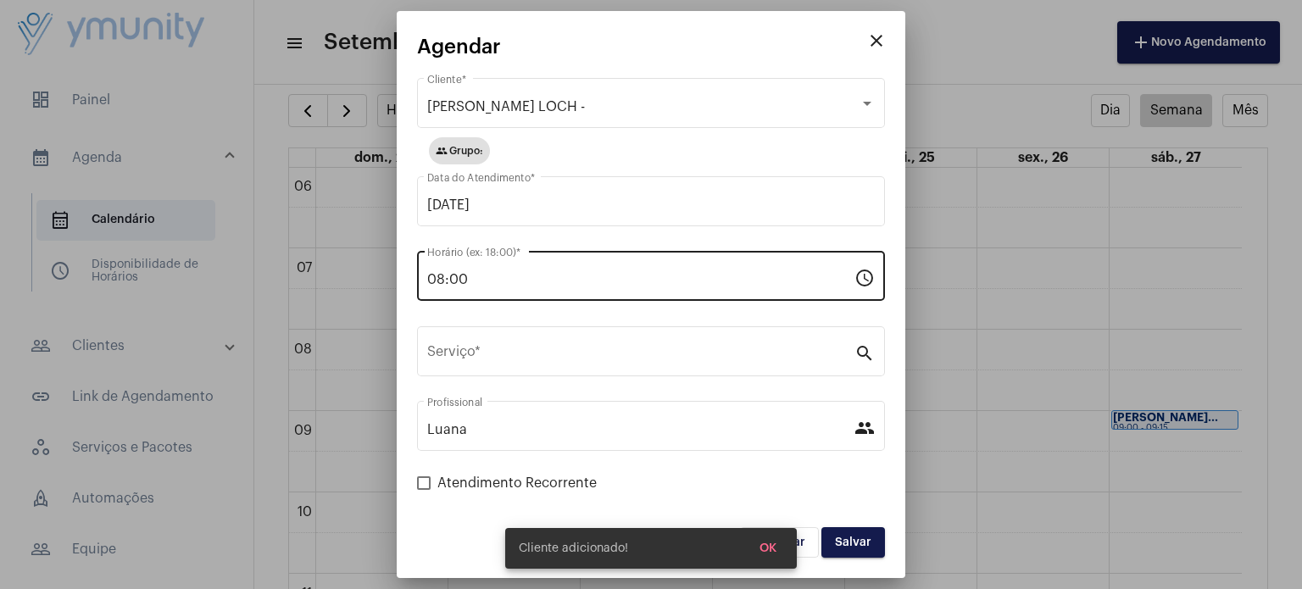
click at [486, 283] on input "08:00" at bounding box center [640, 279] width 427 height 15
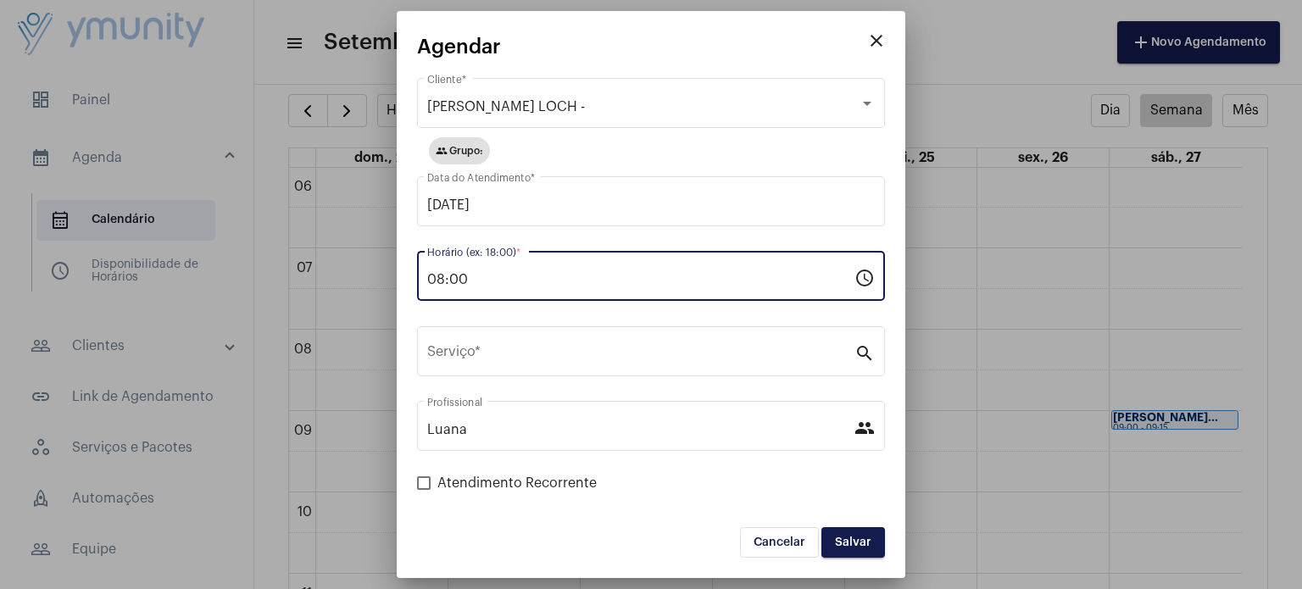
drag, startPoint x: 498, startPoint y: 281, endPoint x: 381, endPoint y: 277, distance: 117.0
click at [381, 277] on div "close Agendar [PERSON_NAME] LOCH - Cliente * group Grupo: [DATE] Data do Atendi…" at bounding box center [651, 294] width 1302 height 589
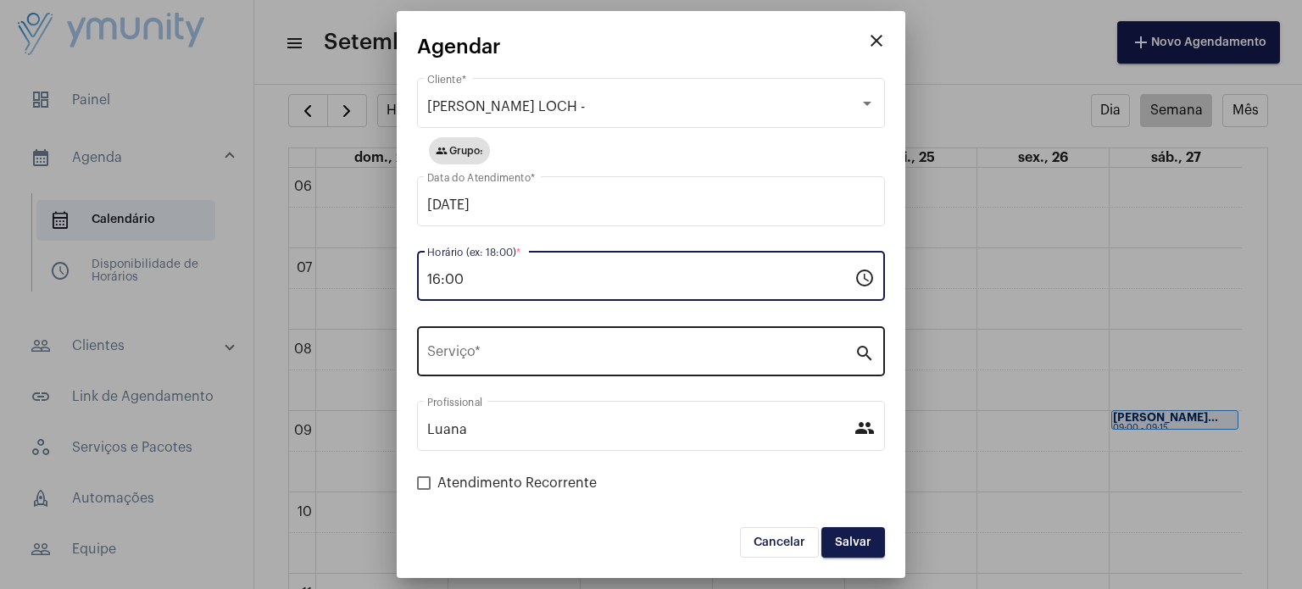
type input "16:00"
click at [483, 348] on input "Serviço *" at bounding box center [640, 354] width 427 height 15
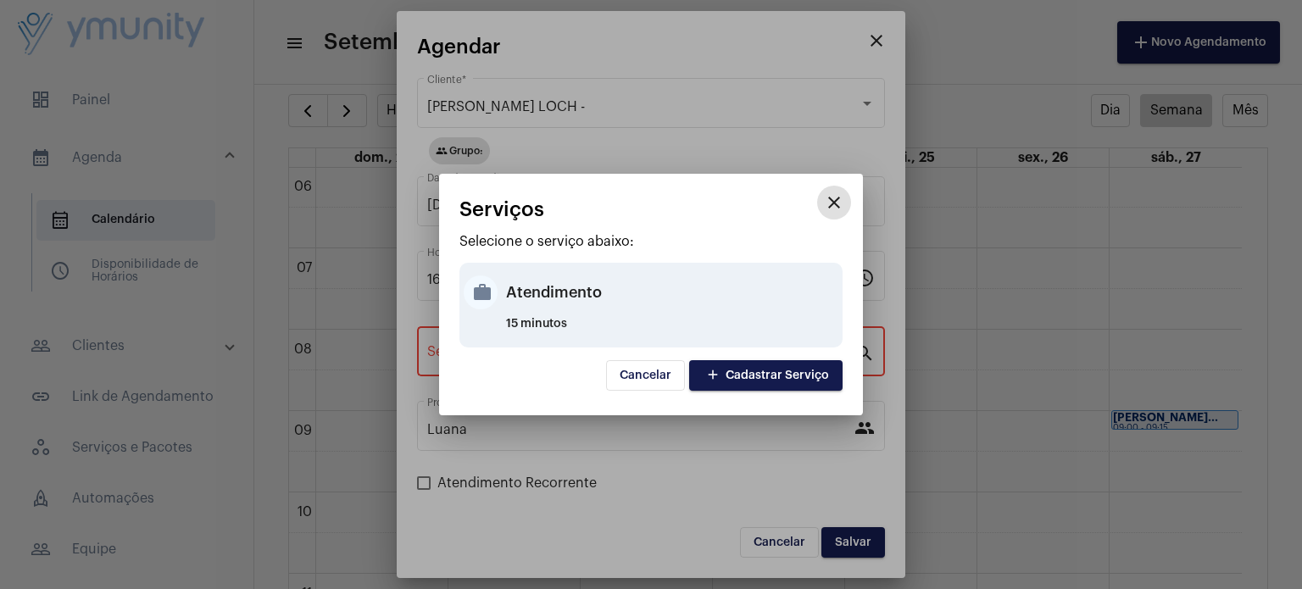
click at [542, 308] on div "Atendimento" at bounding box center [672, 292] width 332 height 51
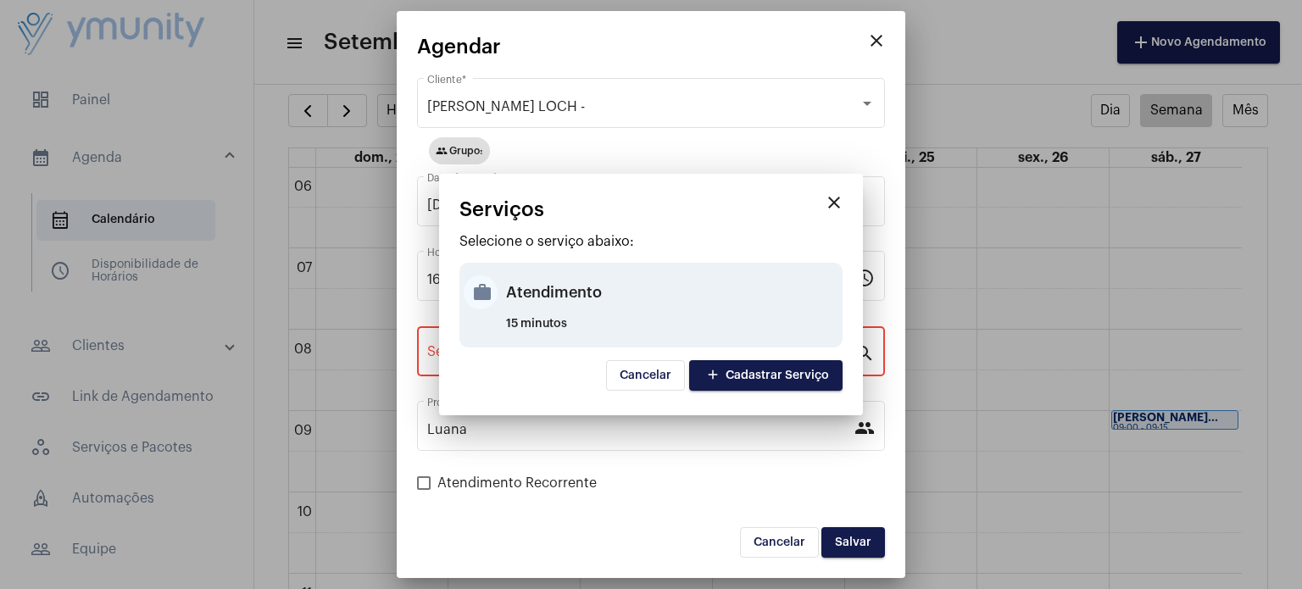
type input "Atendimento"
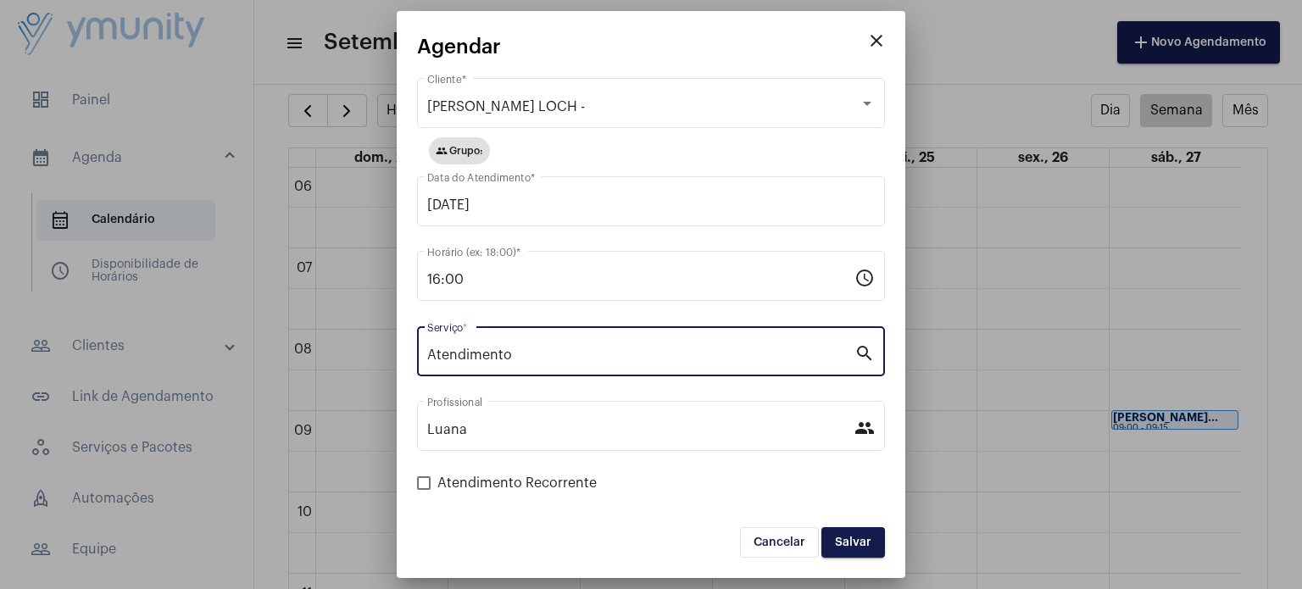
click at [849, 548] on button "Salvar" at bounding box center [853, 542] width 64 height 31
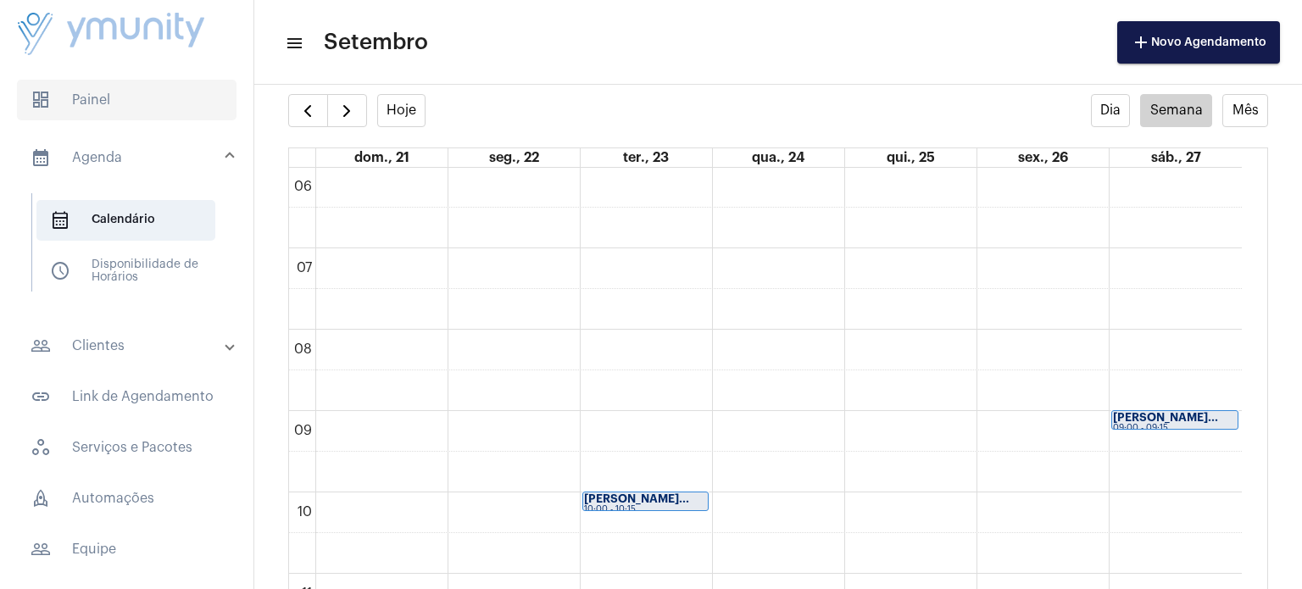
click at [132, 86] on span "dashboard Painel" at bounding box center [126, 100] width 219 height 41
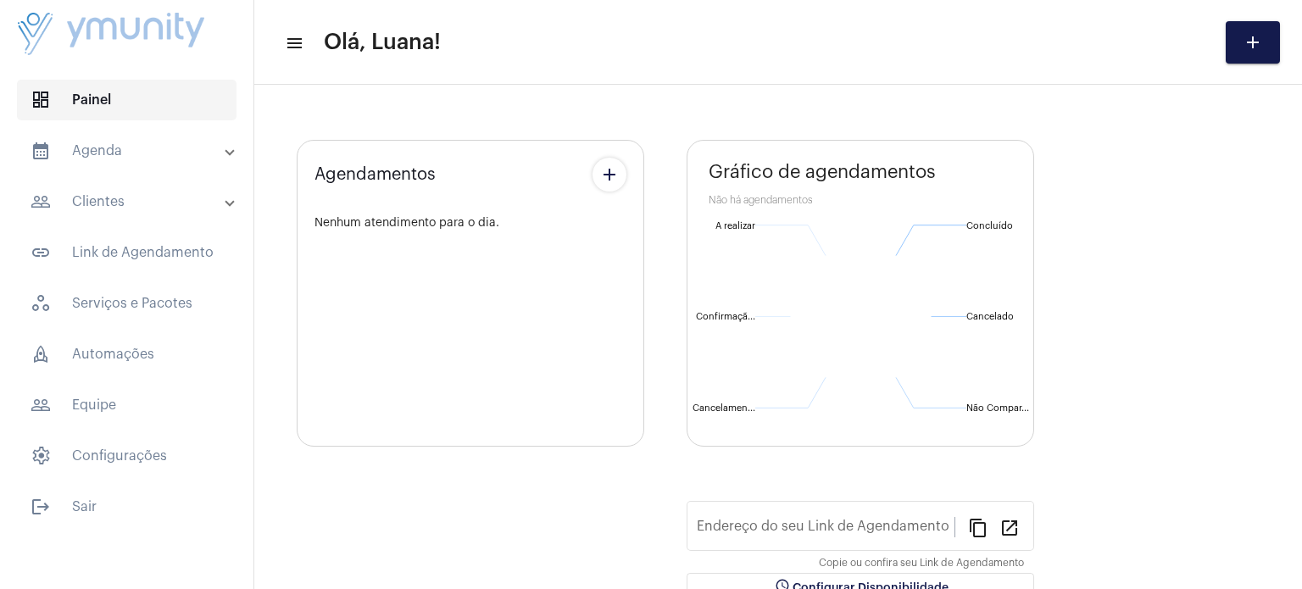
type input "[URL][DOMAIN_NAME]"
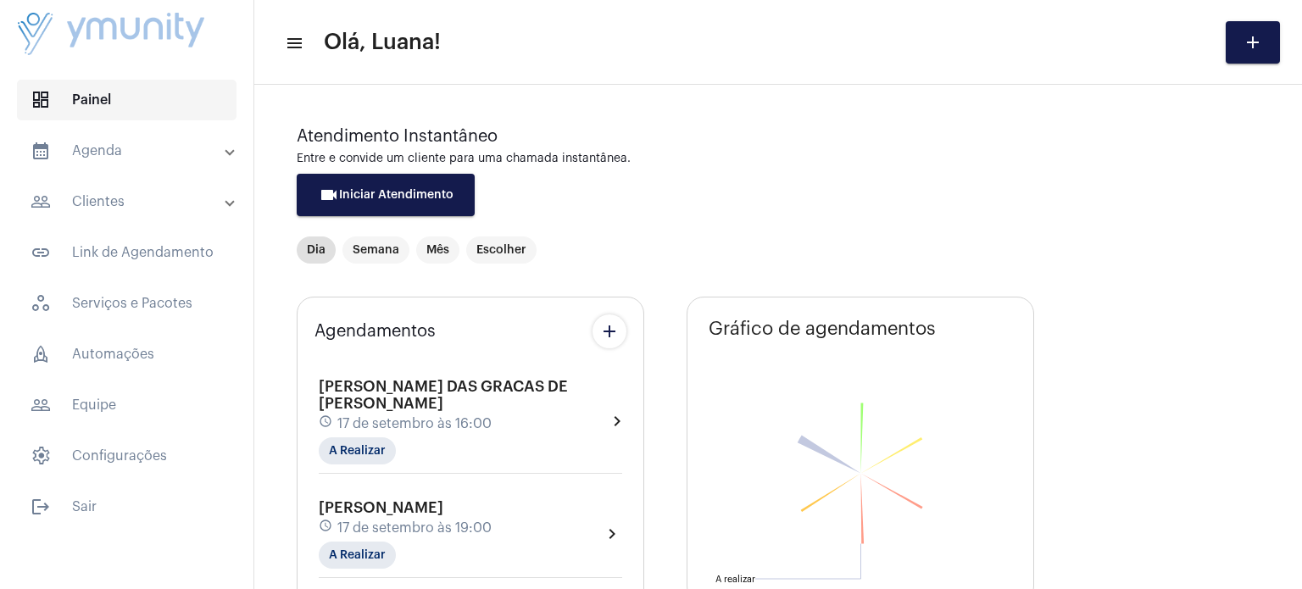
click at [132, 86] on span "dashboard Painel" at bounding box center [126, 100] width 219 height 41
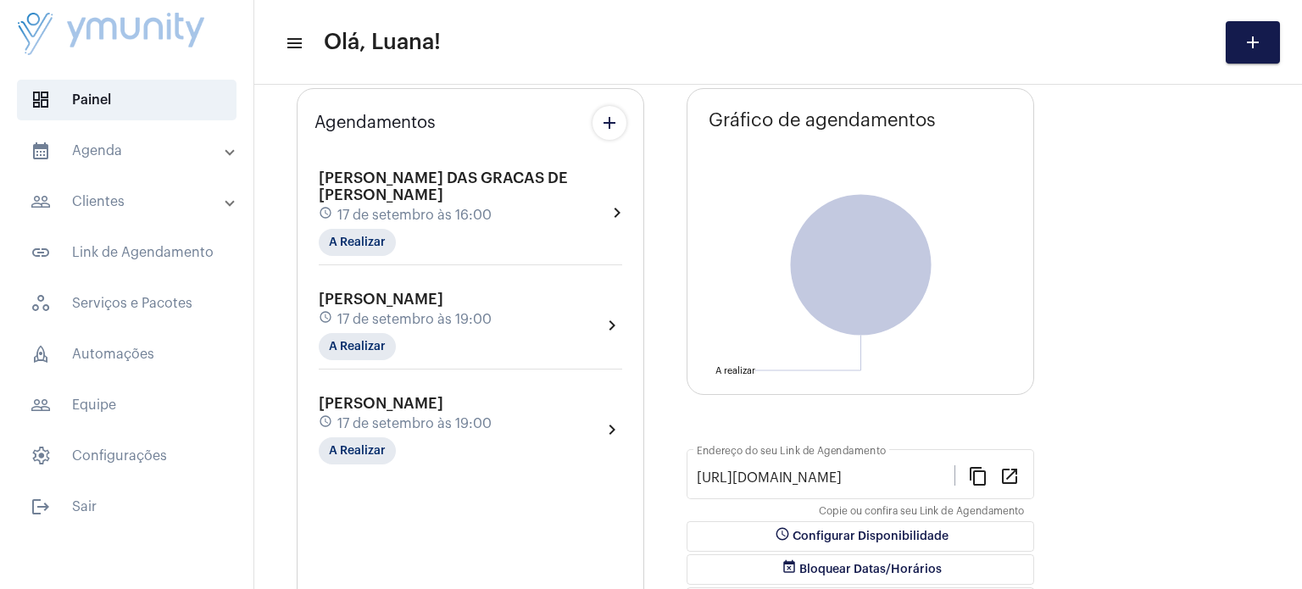
scroll to position [210, 0]
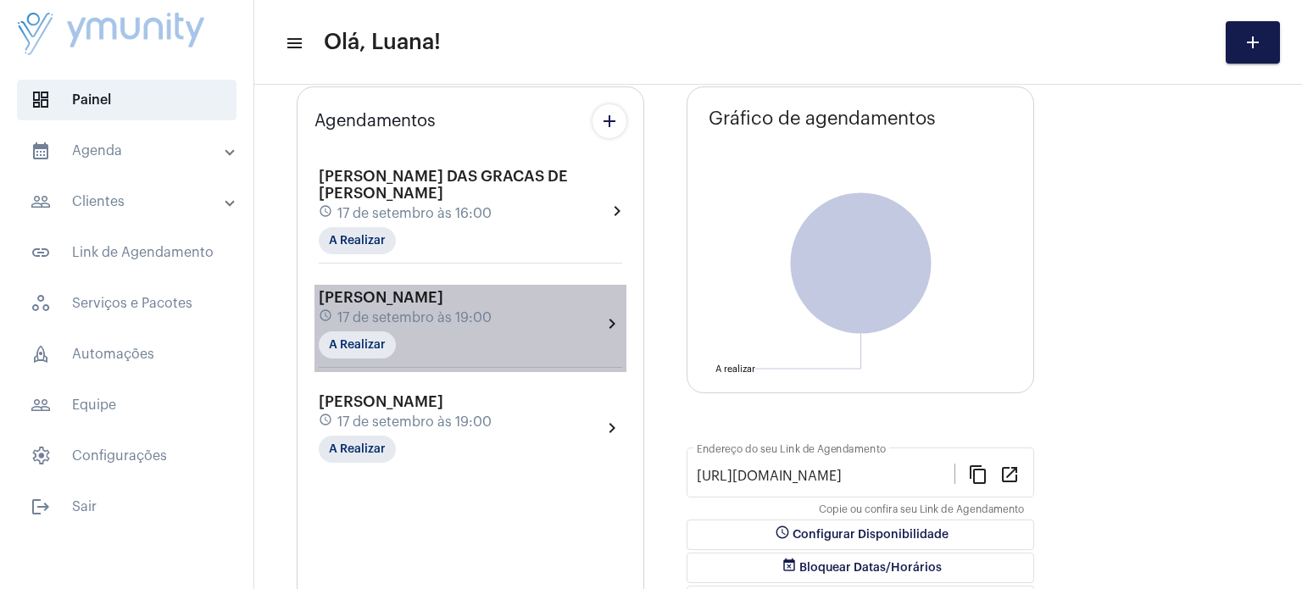
click at [501, 289] on div "[PERSON_NAME] schedule [DATE] 19:00 A Realizar chevron_right" at bounding box center [470, 323] width 303 height 69
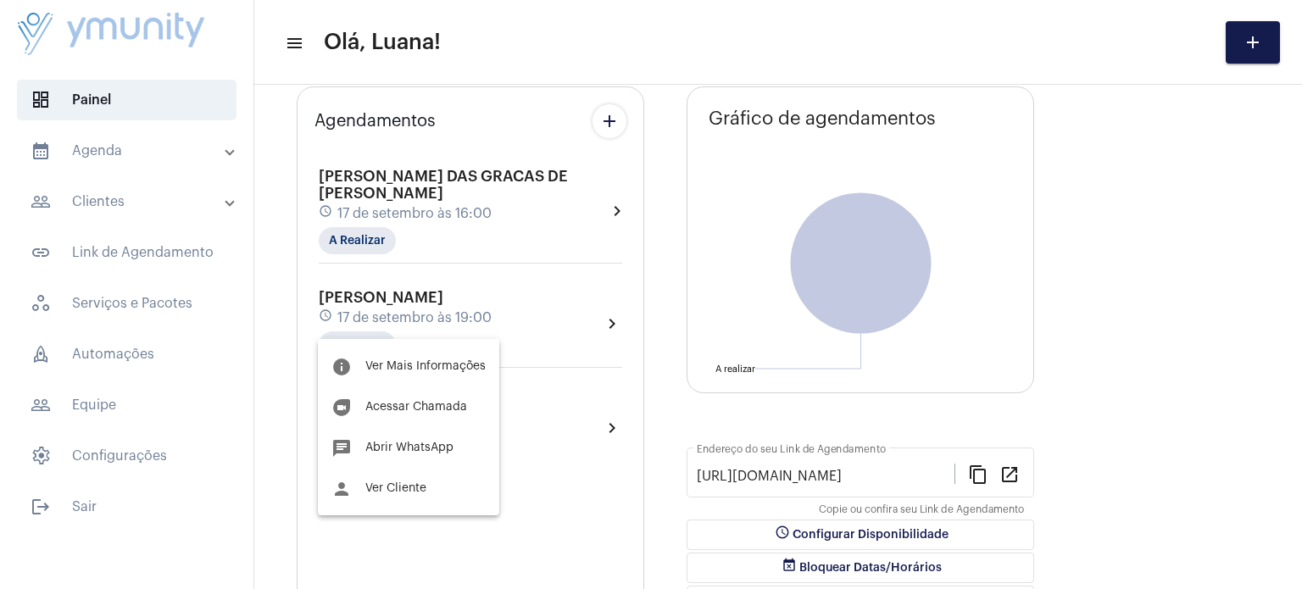
click at [610, 301] on div at bounding box center [651, 294] width 1302 height 589
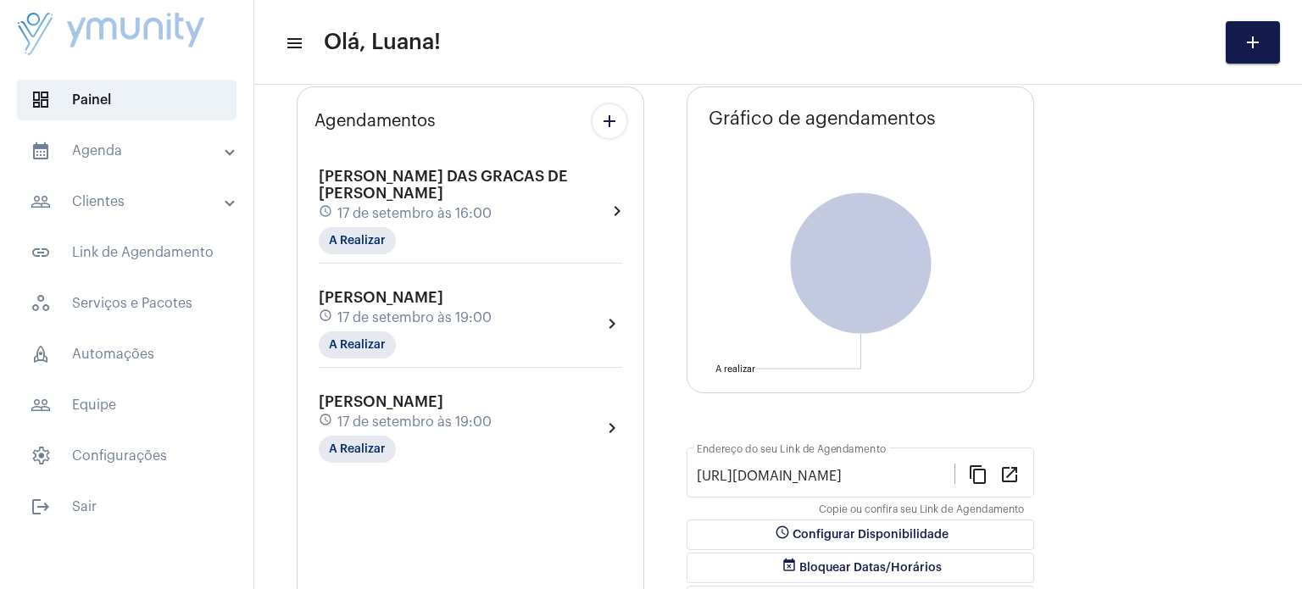
click at [610, 314] on mat-icon "chevron_right" at bounding box center [612, 324] width 20 height 20
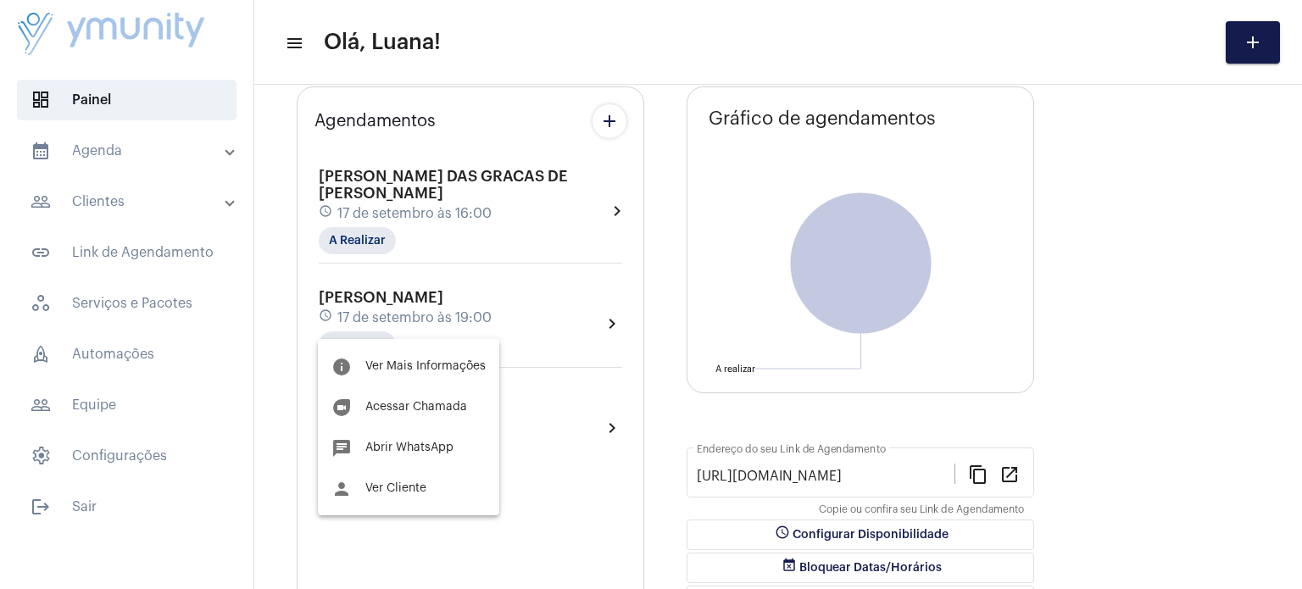
click at [366, 327] on div at bounding box center [651, 294] width 1302 height 589
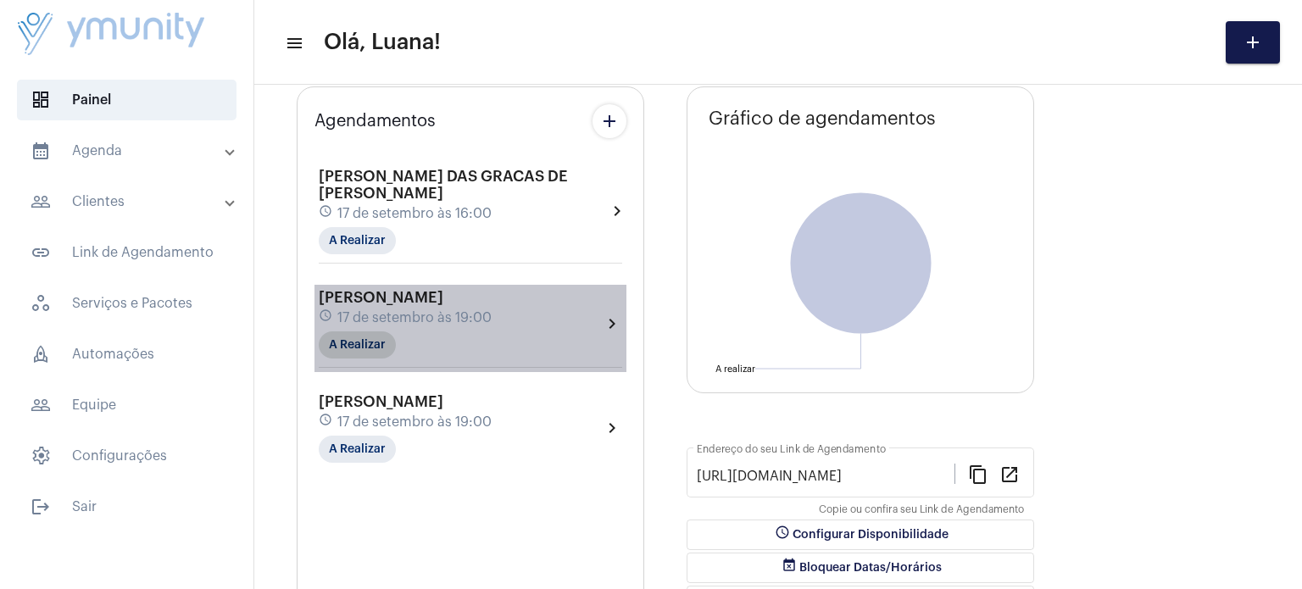
click at [359, 331] on mat-chip "A Realizar" at bounding box center [357, 344] width 77 height 27
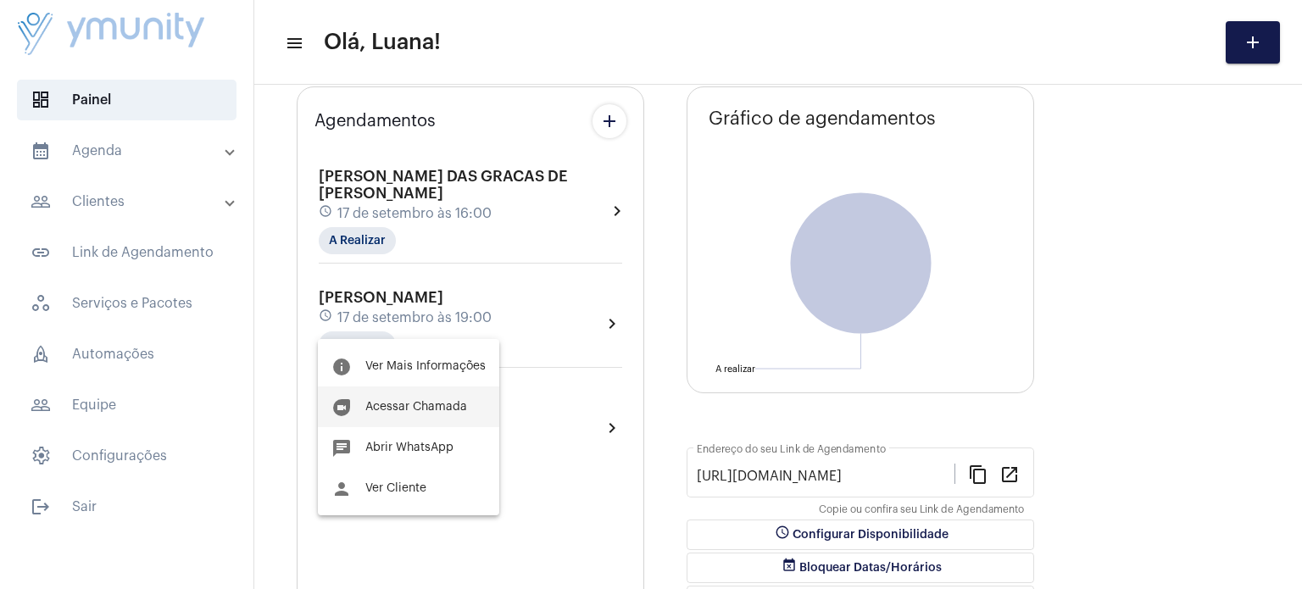
click at [421, 409] on span "Acessar Chamada" at bounding box center [416, 407] width 102 height 12
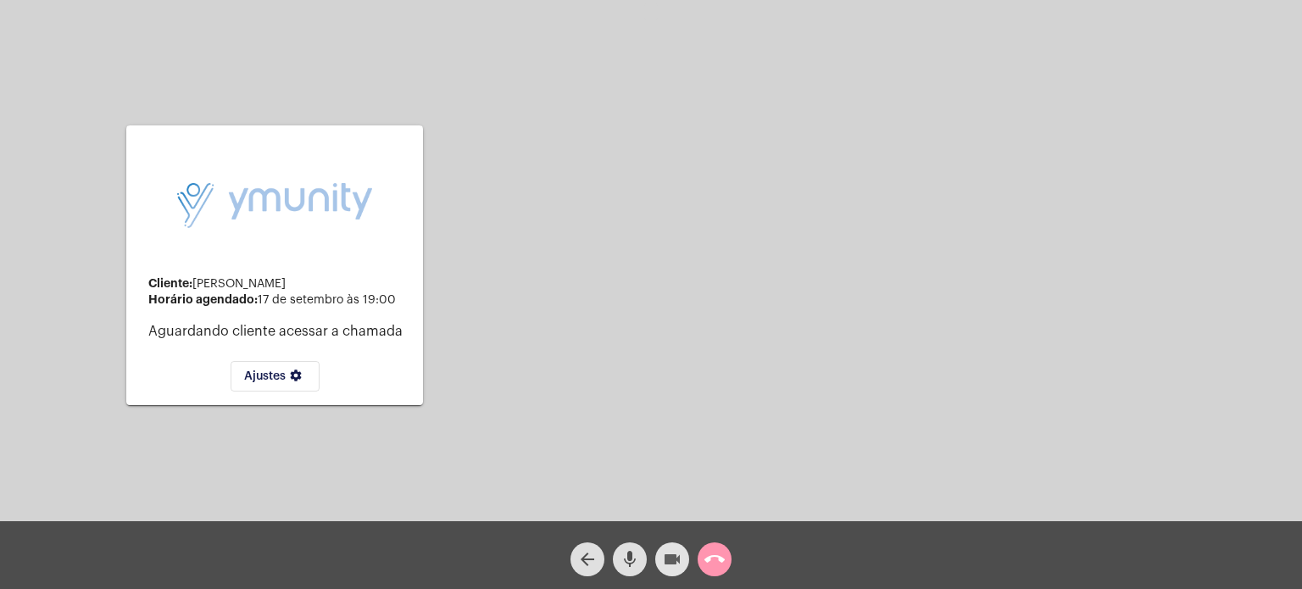
click at [665, 563] on mat-icon "videocam" at bounding box center [672, 559] width 20 height 20
click at [665, 563] on mat-icon "videocam_off" at bounding box center [672, 559] width 20 height 20
click at [713, 560] on mat-icon "call_end" at bounding box center [714, 559] width 20 height 20
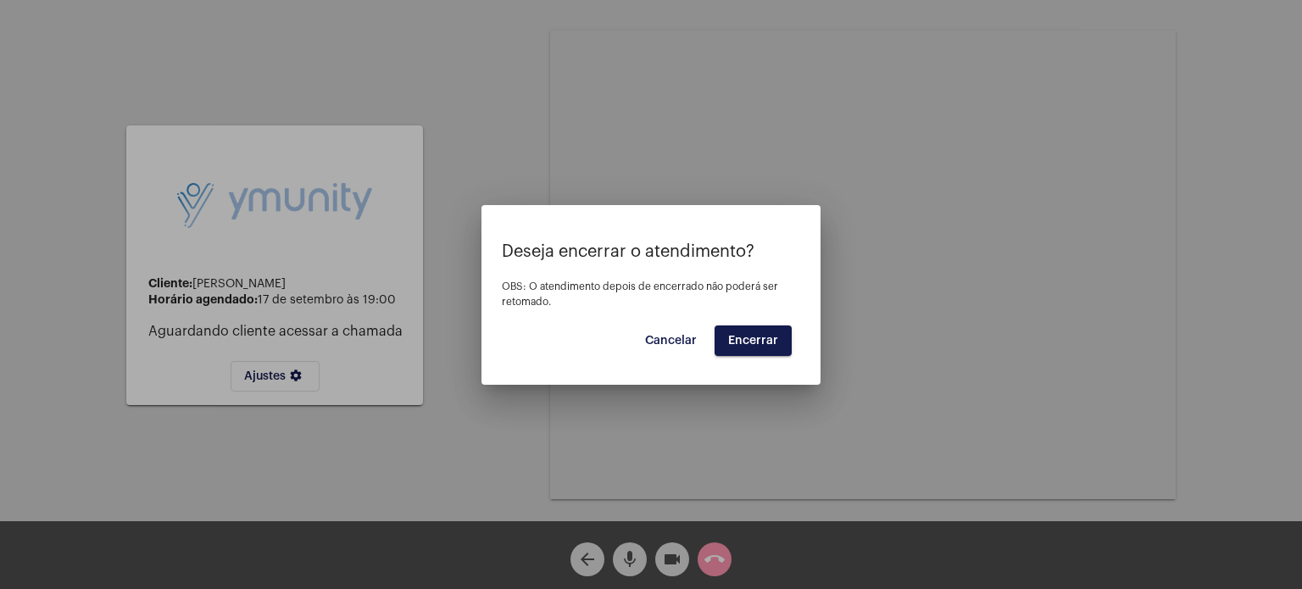
click at [667, 348] on button "Cancelar" at bounding box center [670, 340] width 79 height 31
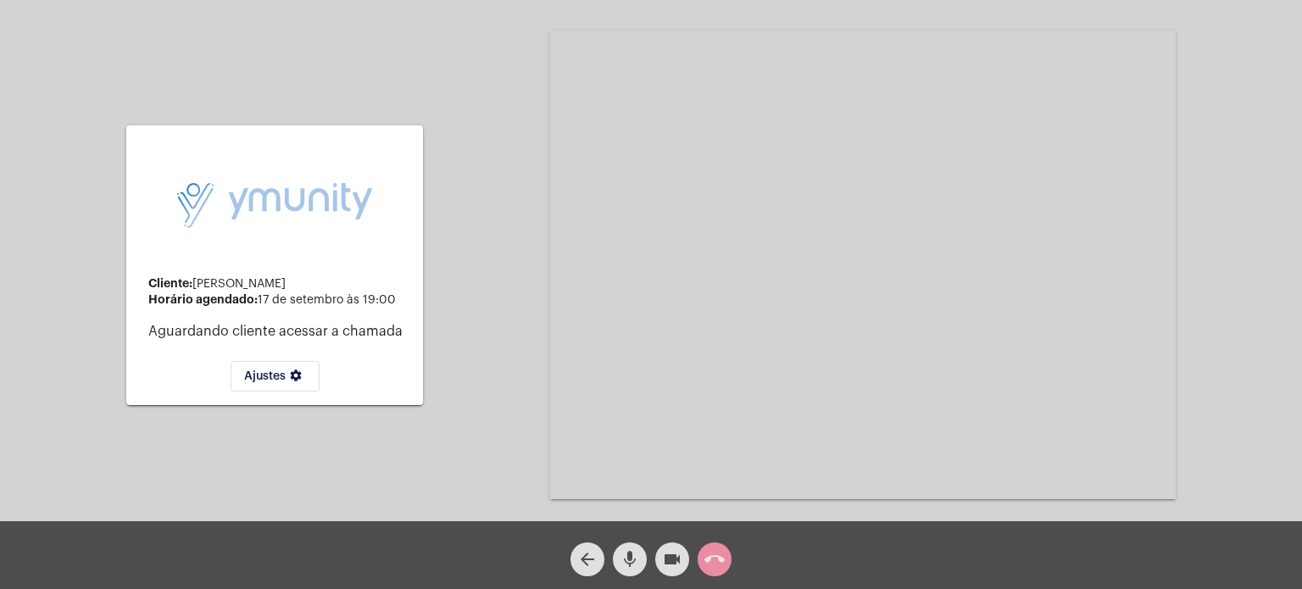
click at [625, 556] on mat-icon "mic" at bounding box center [629, 559] width 20 height 20
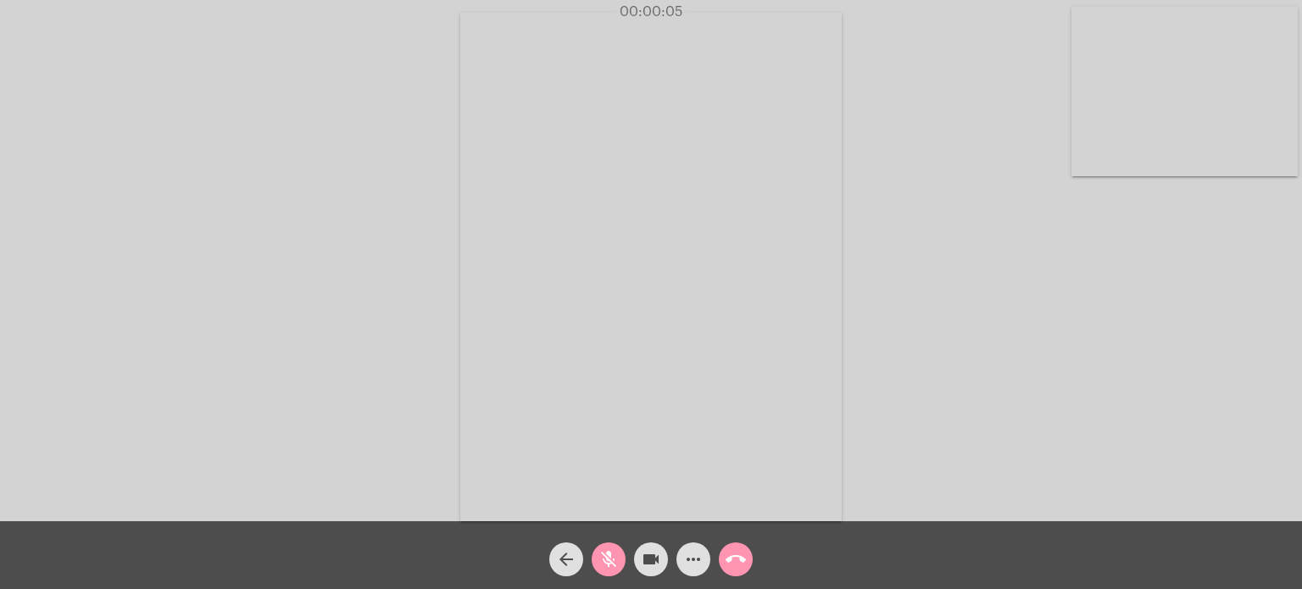
click at [600, 558] on mat-icon "mic_off" at bounding box center [608, 559] width 20 height 20
click at [609, 551] on mat-icon "mic" at bounding box center [608, 559] width 20 height 20
click at [607, 556] on mat-icon "mic_off" at bounding box center [608, 559] width 20 height 20
click at [684, 569] on mat-icon "more_horiz" at bounding box center [693, 559] width 20 height 20
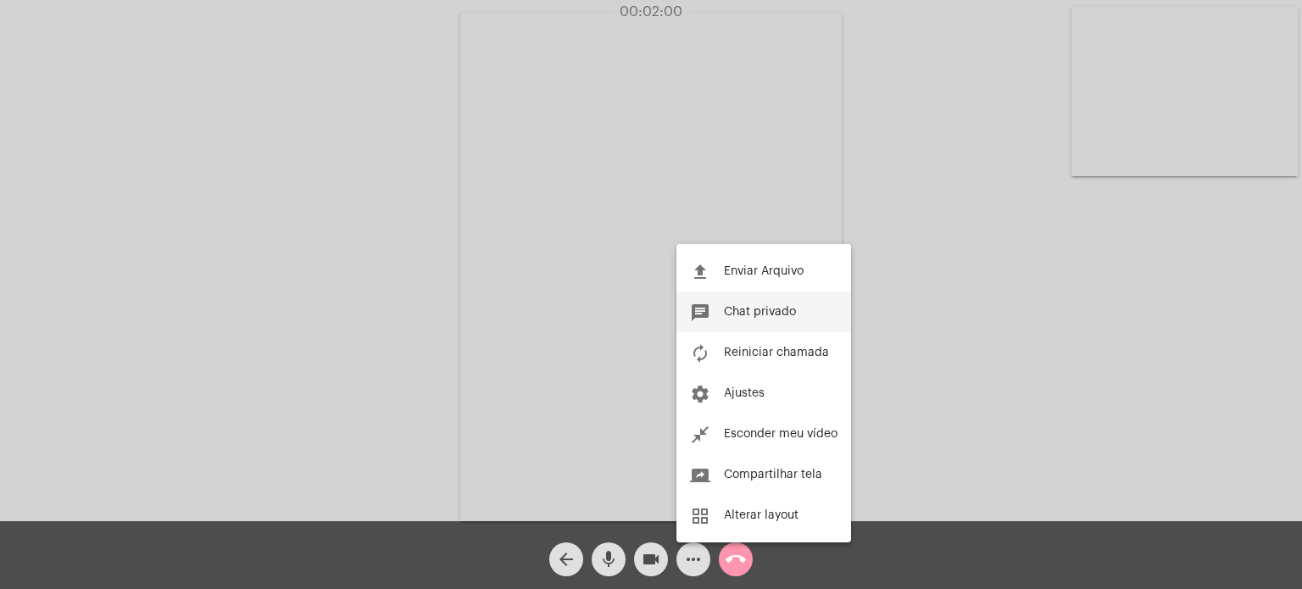
click at [786, 306] on span "Chat privado" at bounding box center [760, 312] width 72 height 12
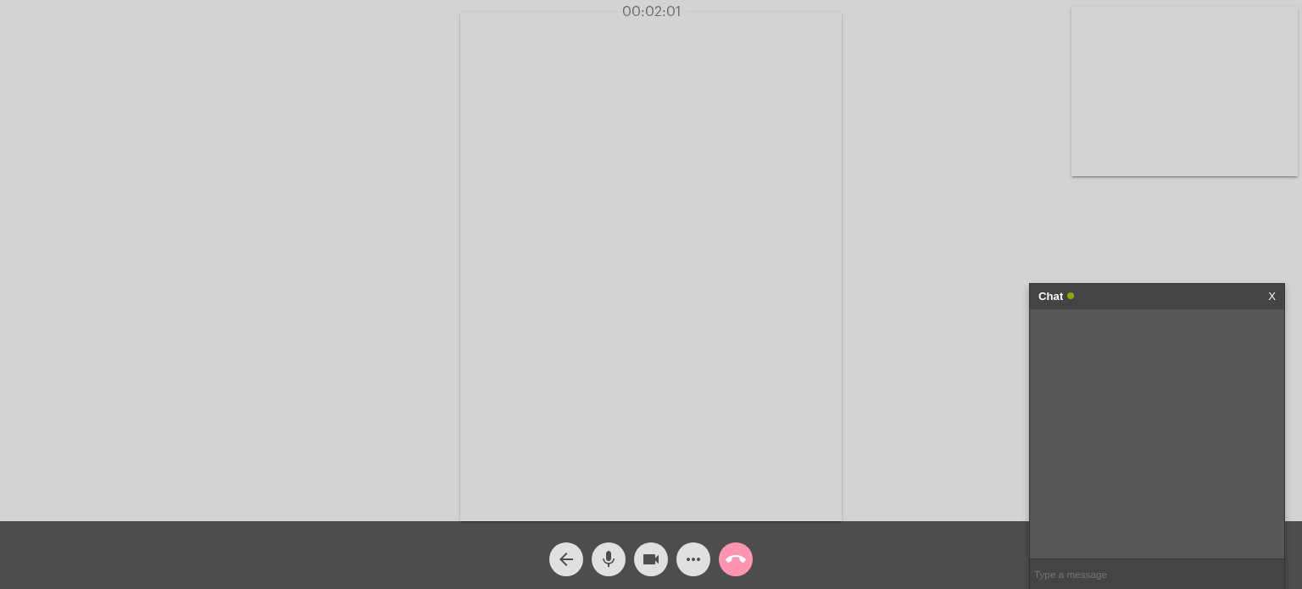
click at [1084, 575] on input "text" at bounding box center [1157, 574] width 254 height 30
type input "vou te ligar pelo whatsapp vídeo"
click at [1269, 294] on link "X" at bounding box center [1272, 296] width 8 height 25
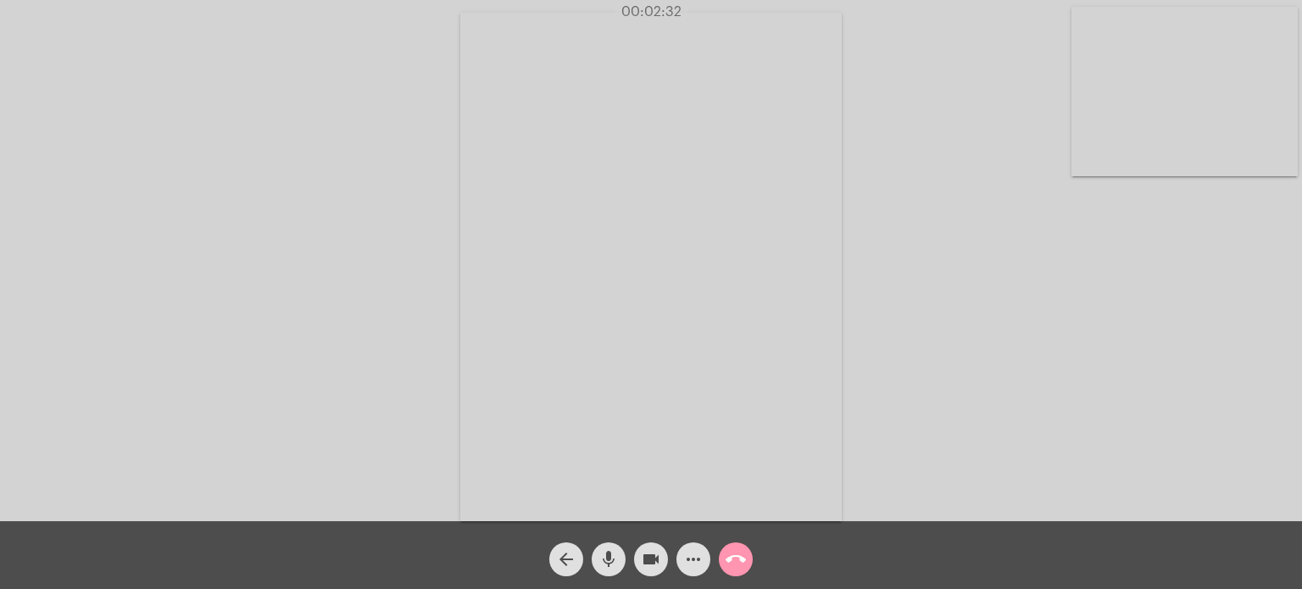
click at [736, 555] on mat-icon "call_end" at bounding box center [735, 559] width 20 height 20
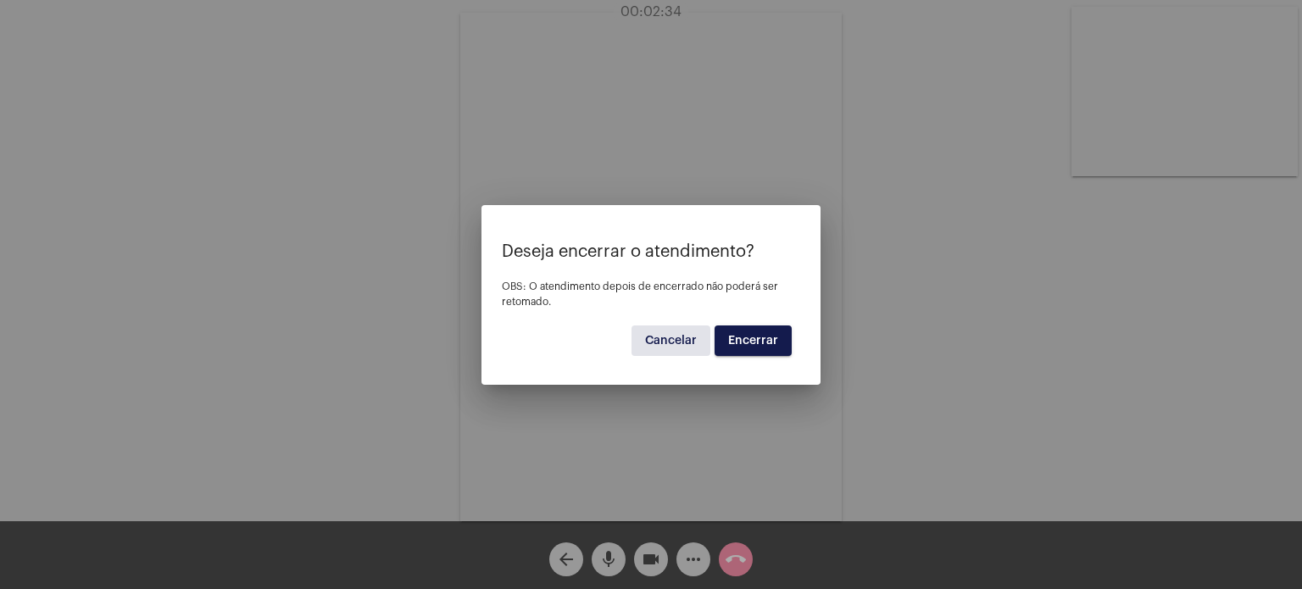
click at [769, 343] on span "Encerrar" at bounding box center [753, 341] width 50 height 12
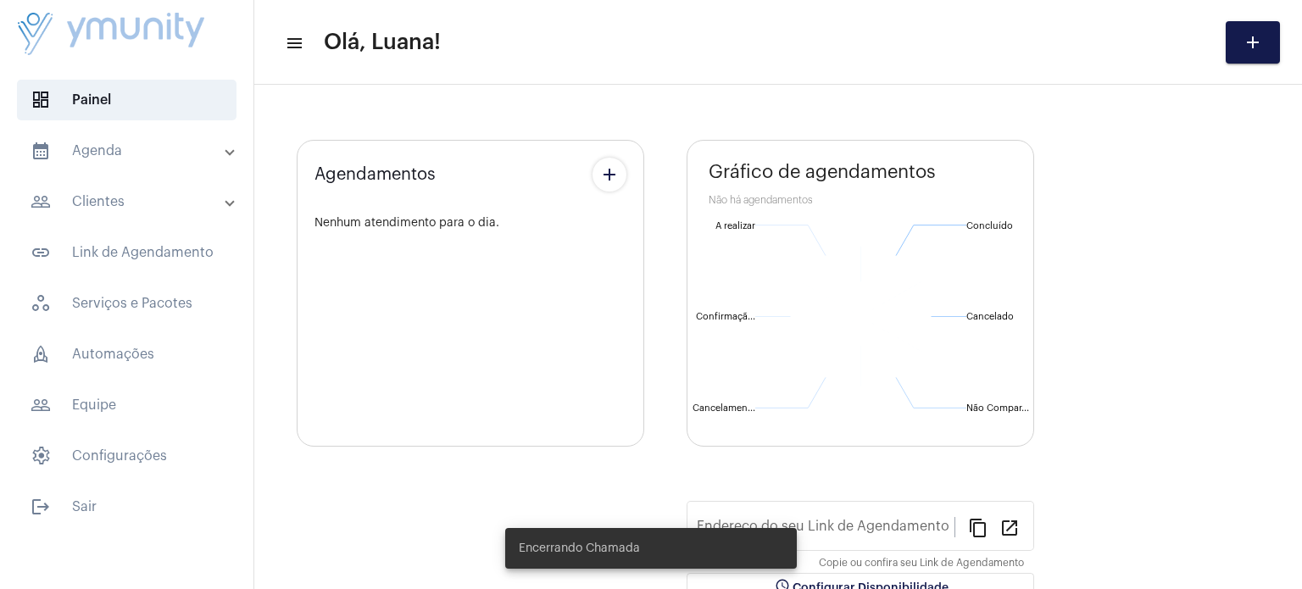
type input "[URL][DOMAIN_NAME]"
